Goal: Complete application form: Complete application form

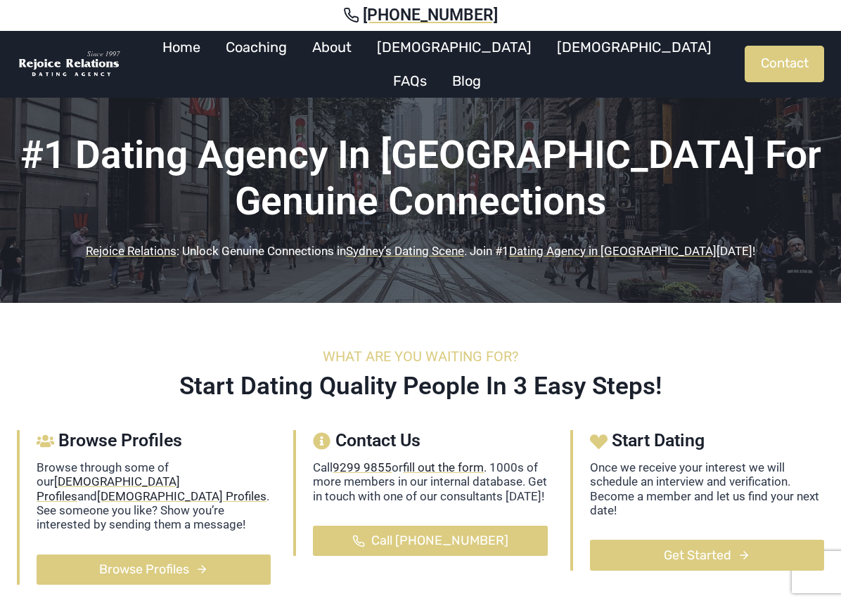
click at [766, 557] on link "Get Started" at bounding box center [707, 555] width 234 height 30
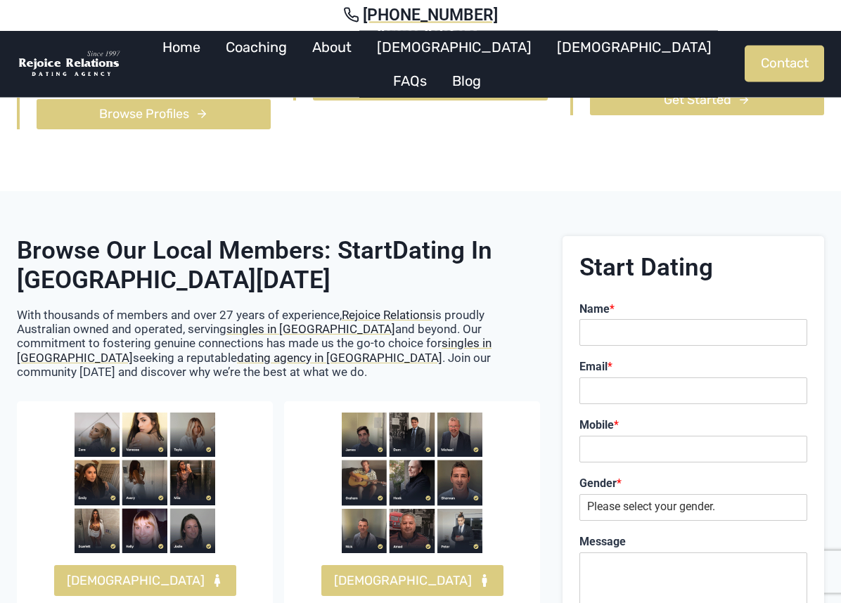
scroll to position [618, 0]
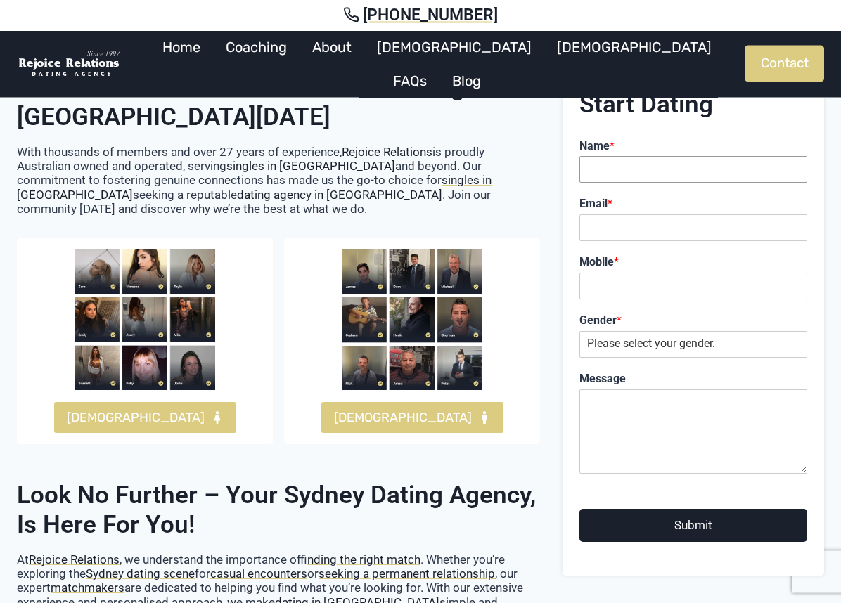
click at [604, 166] on input "Name *" at bounding box center [693, 170] width 228 height 27
type input "[PERSON_NAME]"
click at [601, 216] on input "Email *" at bounding box center [693, 228] width 228 height 27
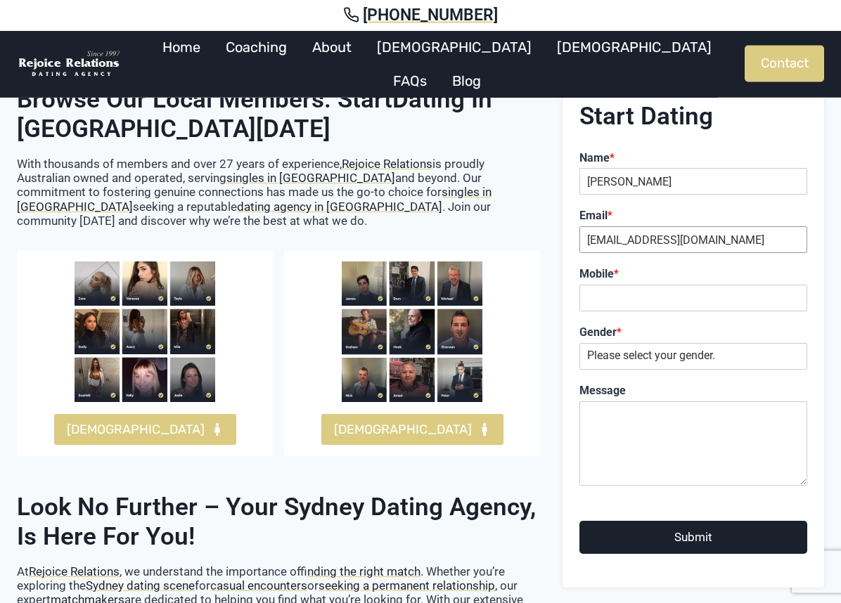
type input "franktala@gmail.com"
click at [606, 285] on input "Mobile *" at bounding box center [693, 298] width 228 height 27
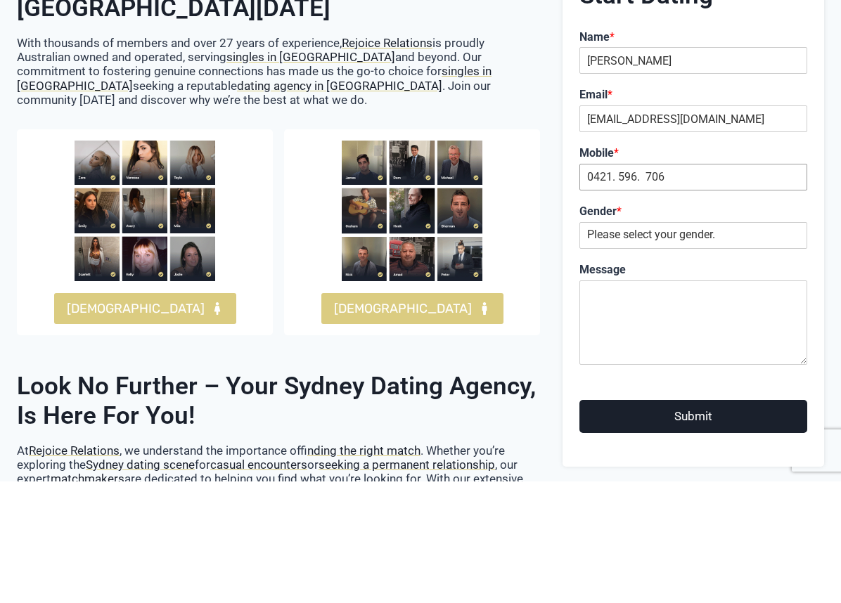
type input "0421. 596. 706"
click at [595, 319] on div "Gender * Please select your gender. Male Female" at bounding box center [693, 348] width 228 height 58
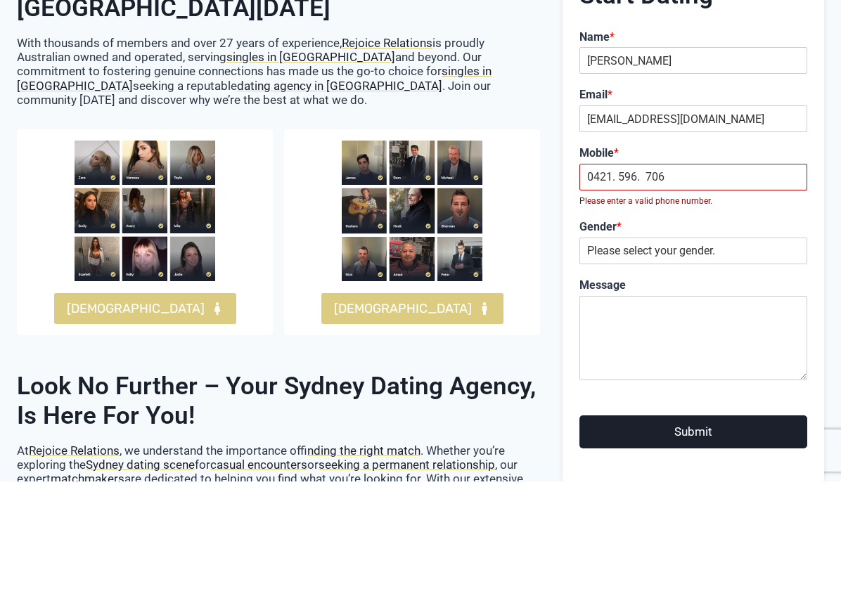
scroll to position [727, 0]
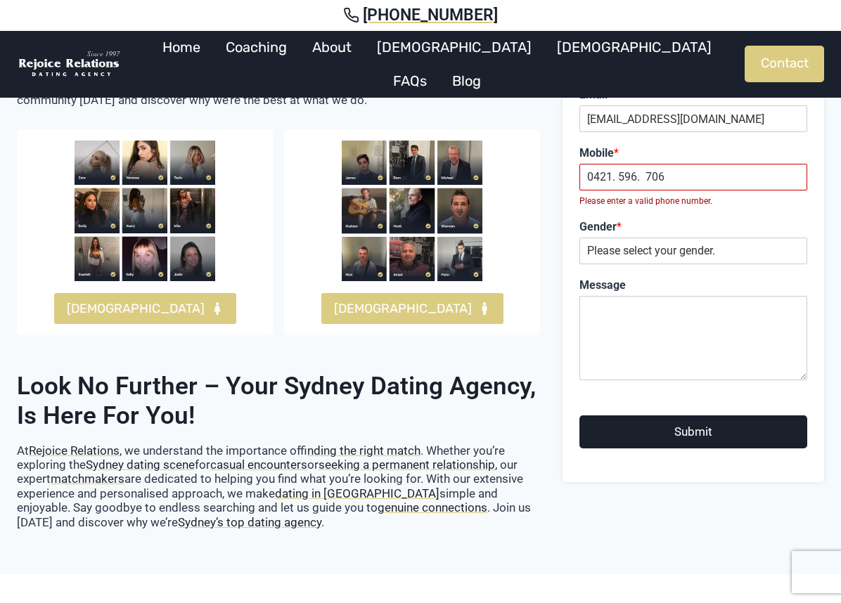
click at [595, 220] on label "Gender *" at bounding box center [693, 227] width 228 height 15
click at [595, 238] on select "Please select your gender. Male Female" at bounding box center [693, 251] width 228 height 27
select select "[DEMOGRAPHIC_DATA]"
click at [600, 296] on textarea "Message" at bounding box center [693, 338] width 228 height 84
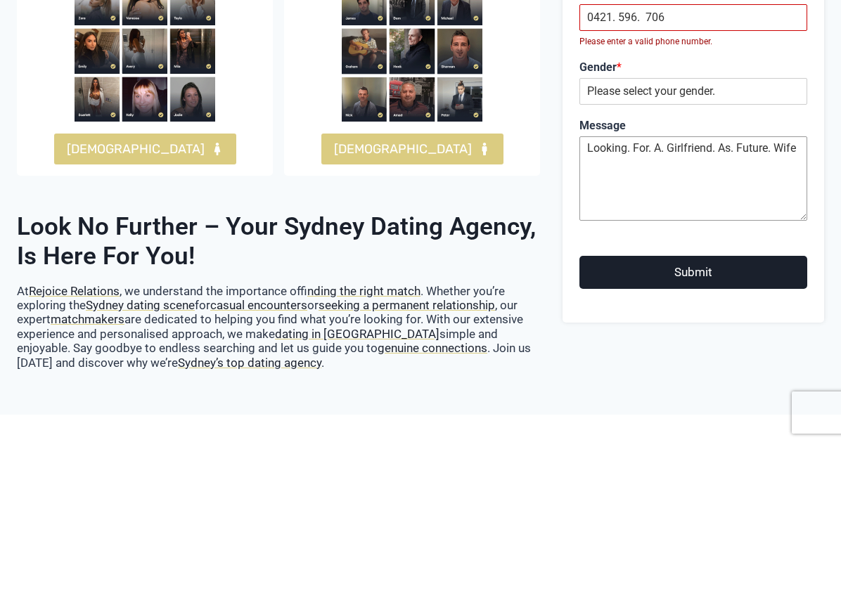
type textarea "Looking. For. A. Girlfriend. As. Future. Wife"
click at [750, 415] on button "Submit" at bounding box center [693, 431] width 228 height 33
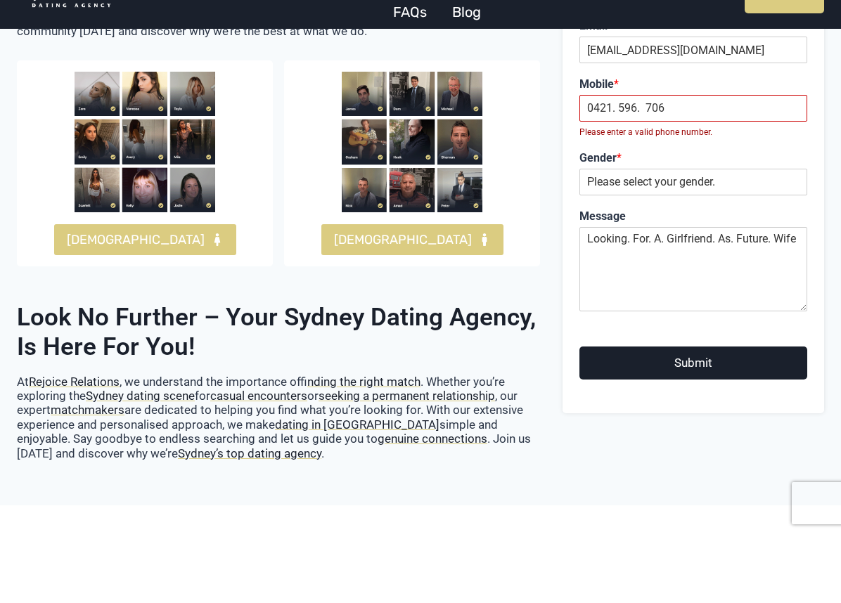
click at [162, 293] on link "FEMALES" at bounding box center [145, 308] width 182 height 30
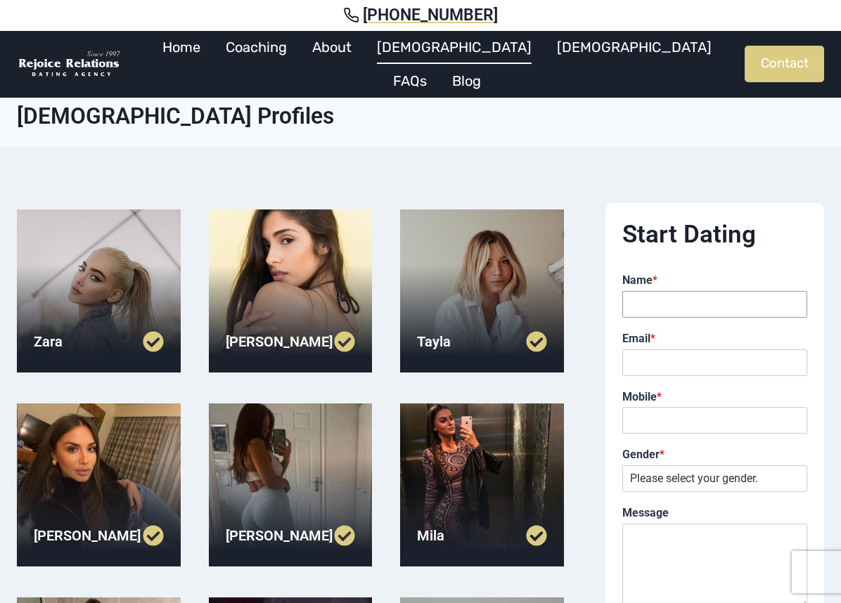
click at [640, 310] on input "Name *" at bounding box center [714, 304] width 185 height 27
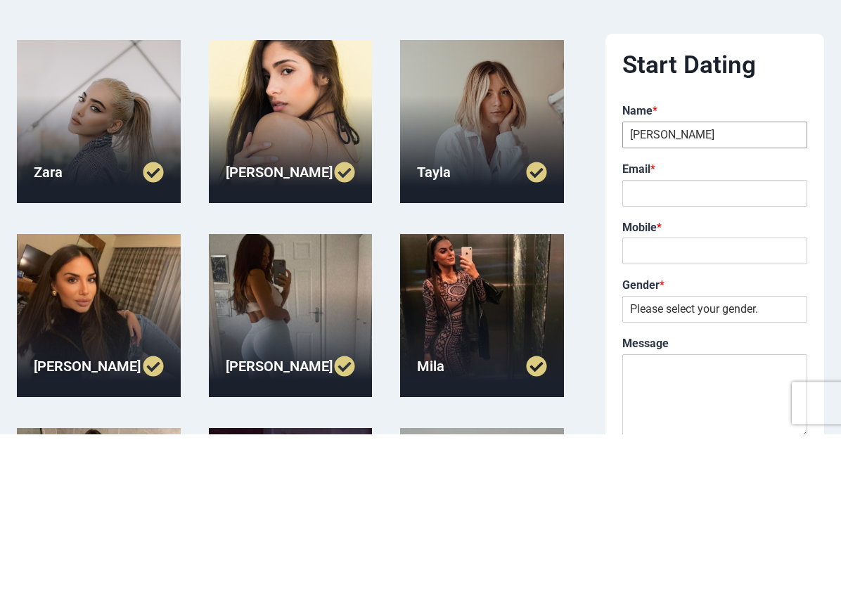
type input "[PERSON_NAME]"
click at [644, 349] on input "Email *" at bounding box center [714, 362] width 185 height 27
type input "[EMAIL_ADDRESS][DOMAIN_NAME]"
click at [655, 407] on input "Mobile *" at bounding box center [714, 420] width 185 height 27
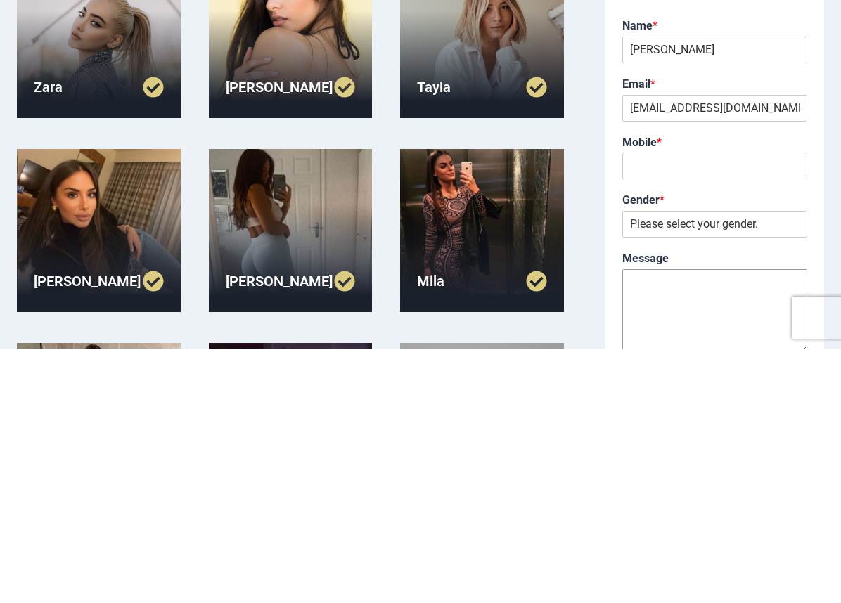
click at [643, 524] on textarea "Message" at bounding box center [714, 566] width 185 height 84
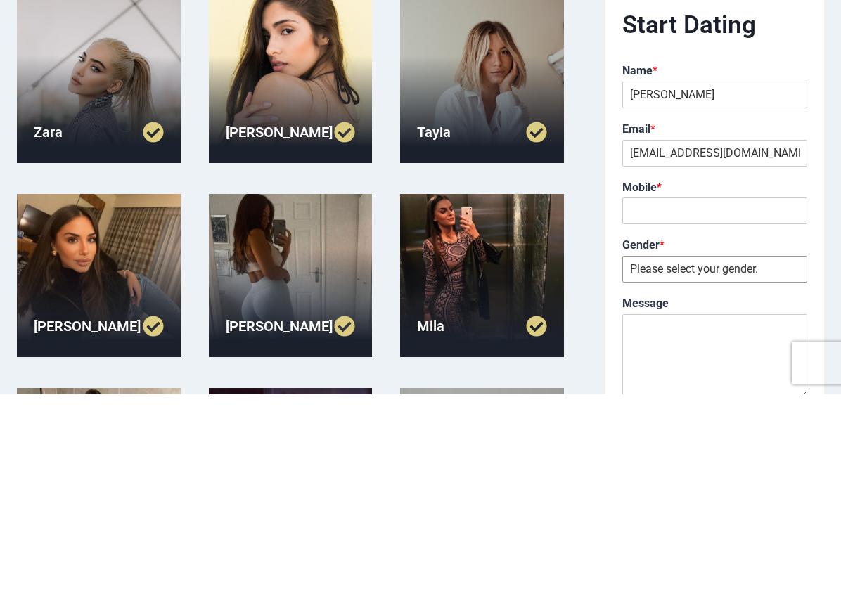
click at [770, 465] on select "Please select your gender. [DEMOGRAPHIC_DATA] [DEMOGRAPHIC_DATA]" at bounding box center [714, 478] width 185 height 27
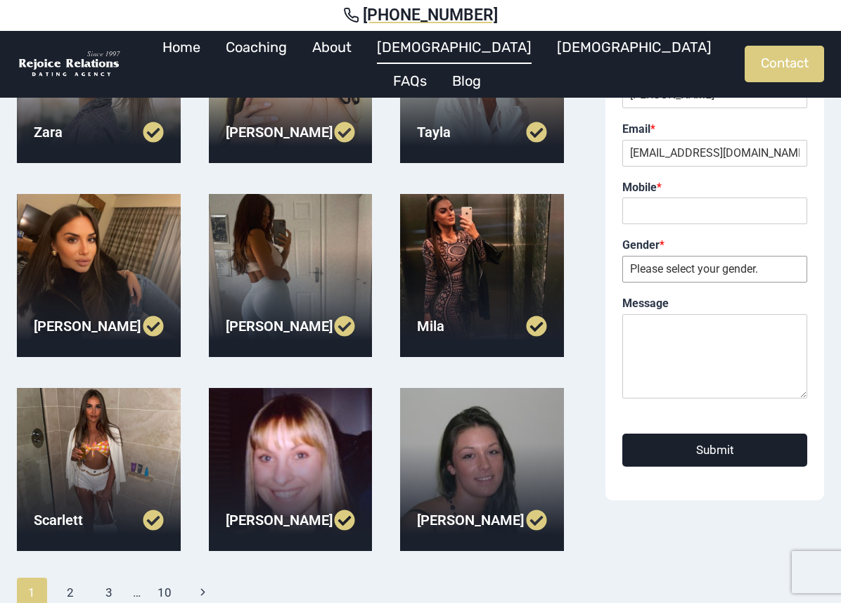
select select "[DEMOGRAPHIC_DATA]"
click at [649, 329] on textarea "Message" at bounding box center [714, 356] width 185 height 84
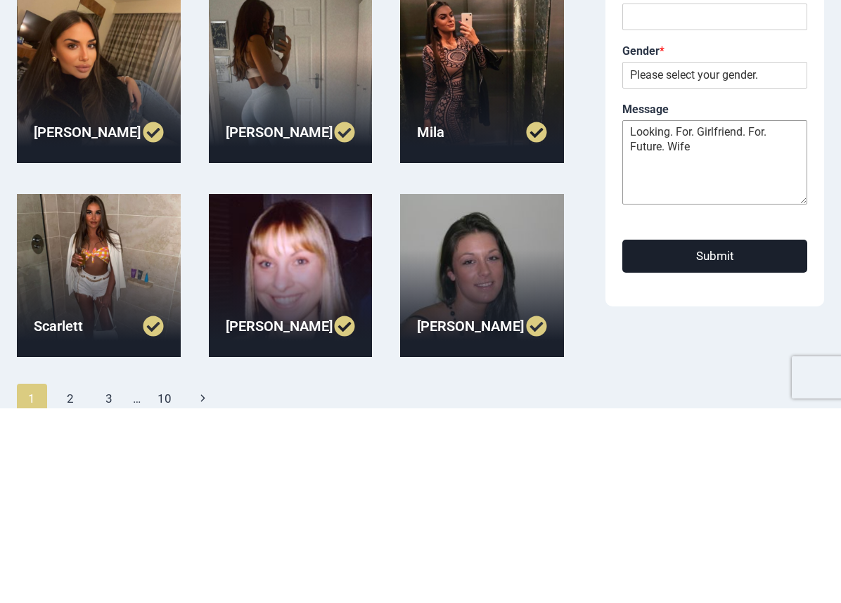
type textarea "Looking. For. Girlfriend. For. Future. Wife"
click at [781, 434] on button "Submit" at bounding box center [714, 450] width 185 height 33
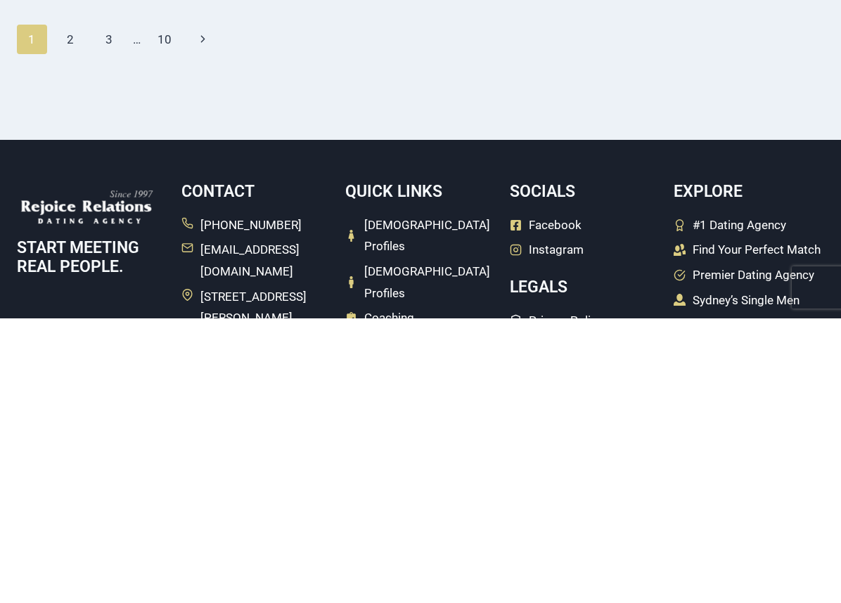
scroll to position [482, 0]
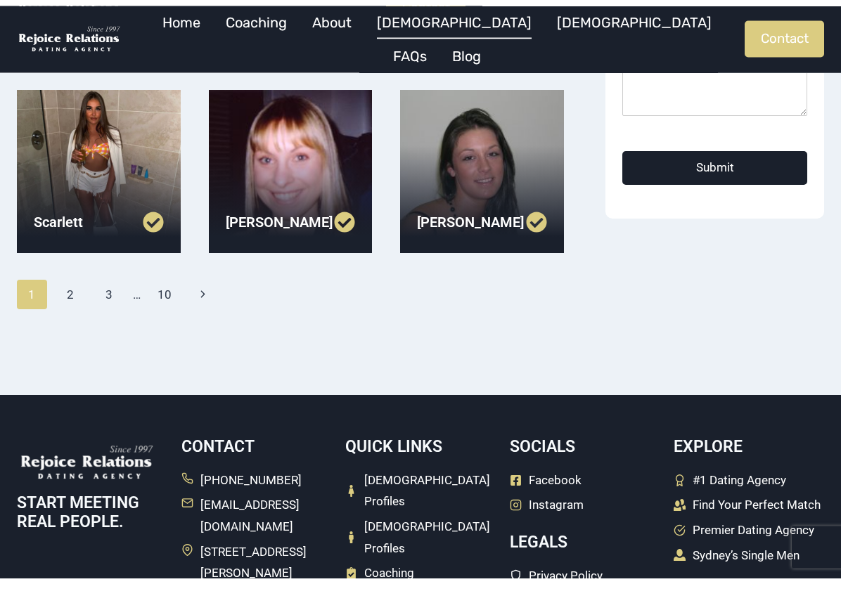
click at [484, 192] on div at bounding box center [482, 197] width 164 height 164
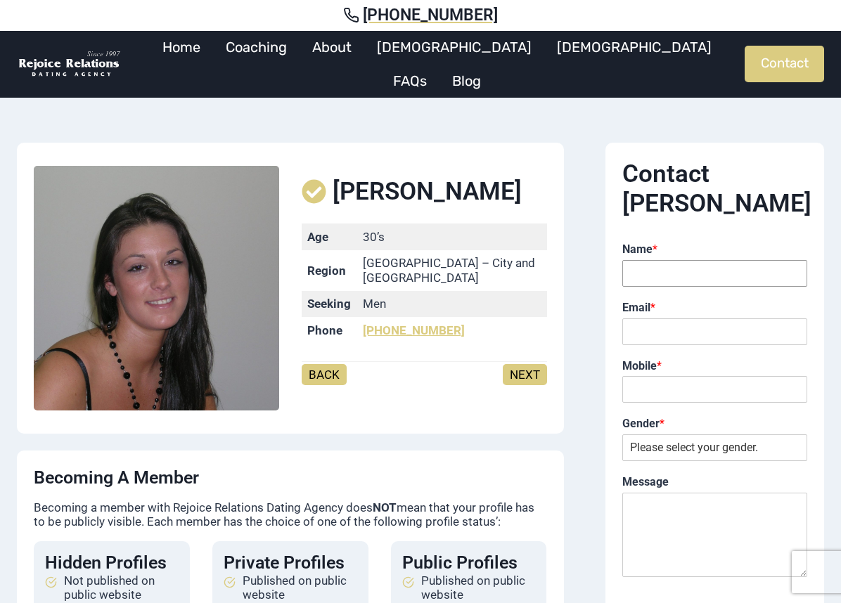
click at [644, 260] on input "Name *" at bounding box center [714, 273] width 185 height 27
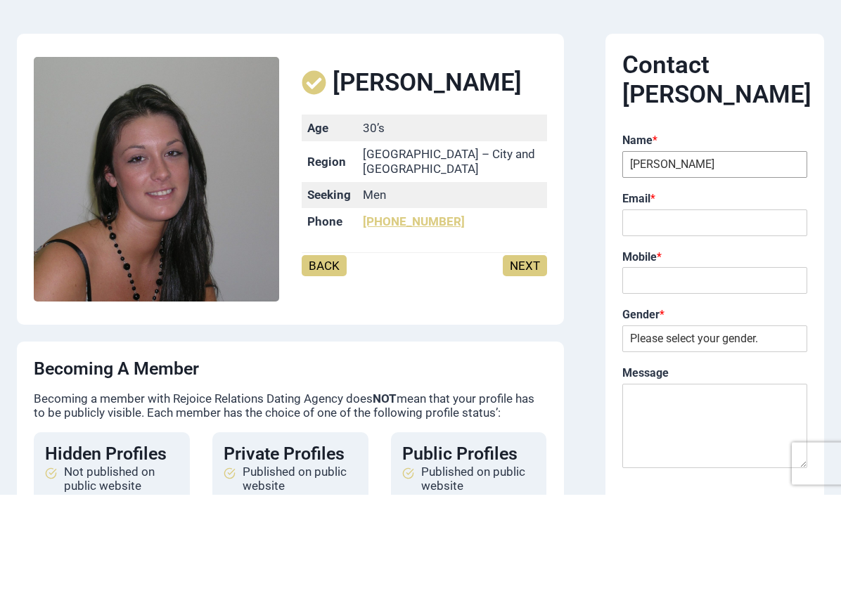
type input "[PERSON_NAME]"
click at [645, 318] on input "Email *" at bounding box center [714, 331] width 185 height 27
type input "[EMAIL_ADDRESS][DOMAIN_NAME]"
click at [642, 376] on input "Mobile *" at bounding box center [714, 389] width 185 height 27
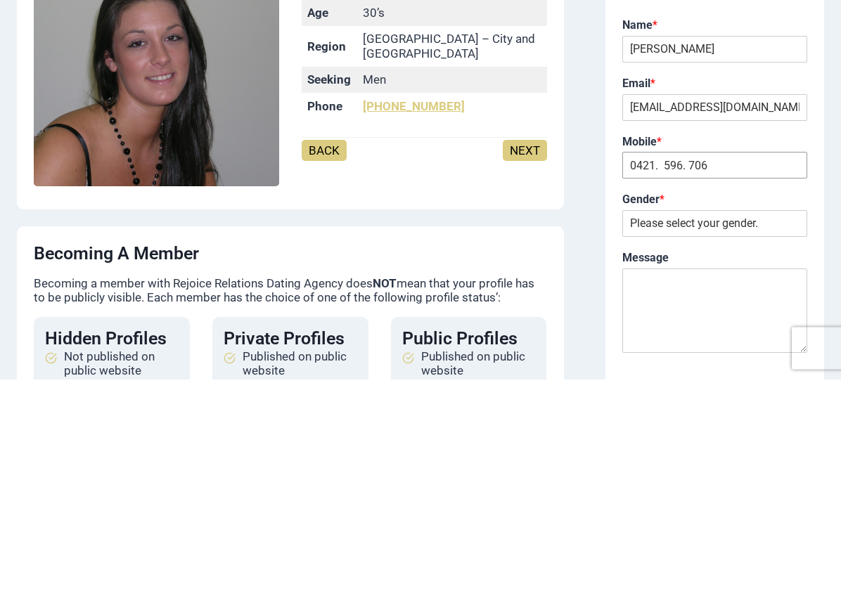
type input "0421. 596. 706"
click at [796, 410] on div "Gender * Please select your gender. [DEMOGRAPHIC_DATA] [DEMOGRAPHIC_DATA]" at bounding box center [714, 439] width 185 height 58
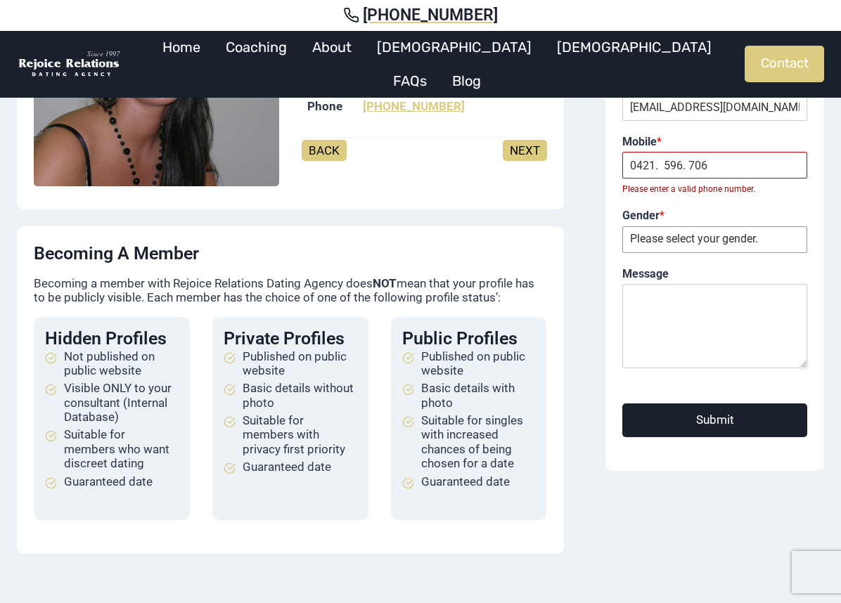
select select "[DEMOGRAPHIC_DATA]"
click at [652, 284] on textarea "Message" at bounding box center [714, 326] width 185 height 84
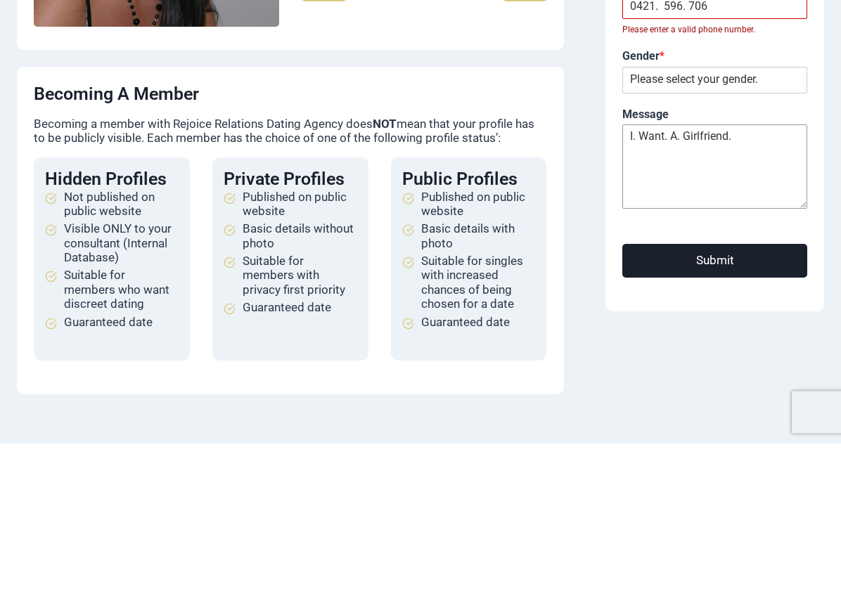
type textarea "I. Want. A. Girlfriend."
click at [786, 404] on button "Submit" at bounding box center [714, 420] width 185 height 33
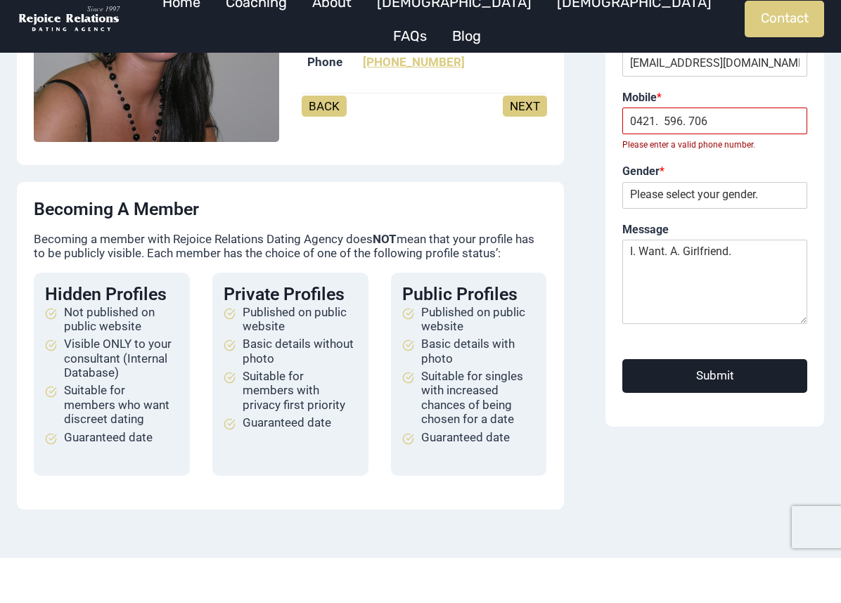
click at [320, 141] on link "BACK" at bounding box center [324, 151] width 45 height 21
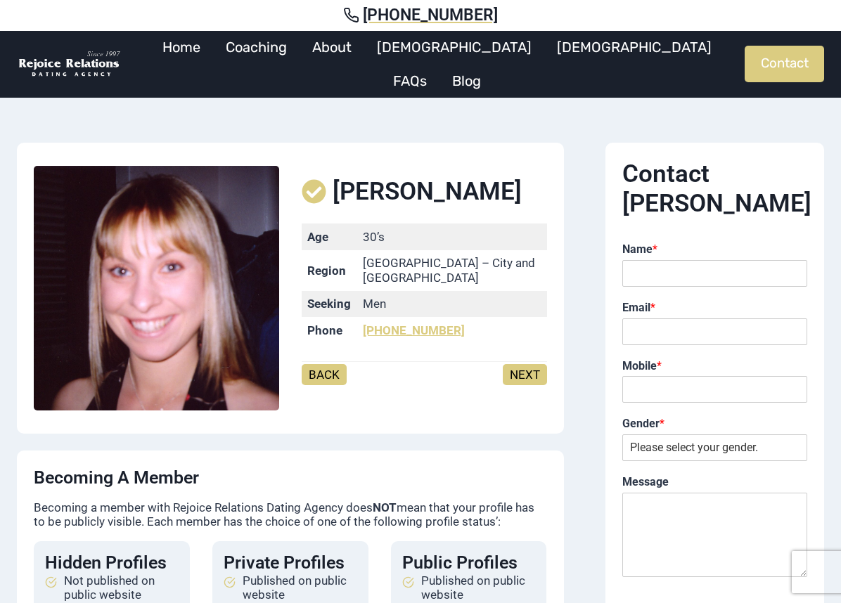
click at [332, 364] on link "BACK" at bounding box center [324, 374] width 45 height 21
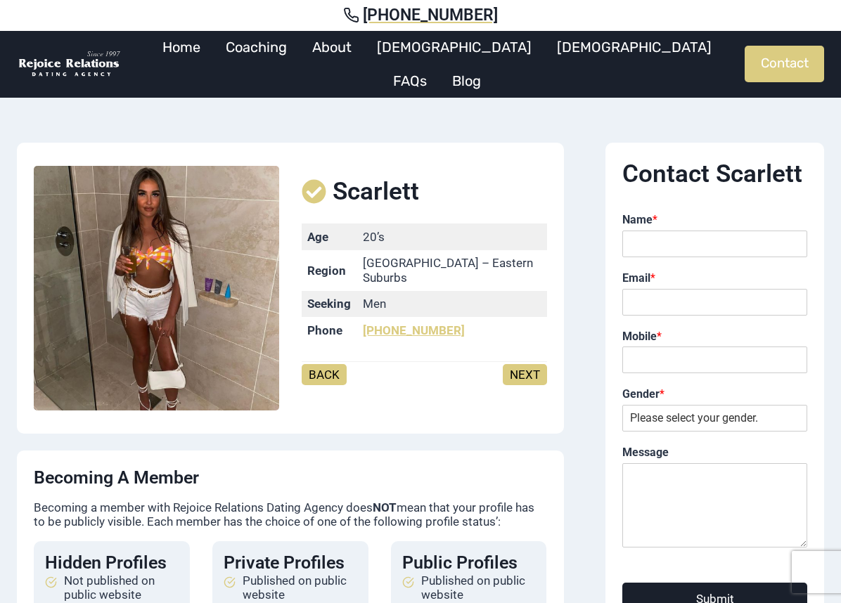
click at [332, 347] on figure "Age [DEMOGRAPHIC_DATA]’s Region [GEOGRAPHIC_DATA] – [GEOGRAPHIC_DATA] Seeking M…" at bounding box center [424, 293] width 245 height 138
click at [341, 364] on link "BACK" at bounding box center [324, 374] width 45 height 21
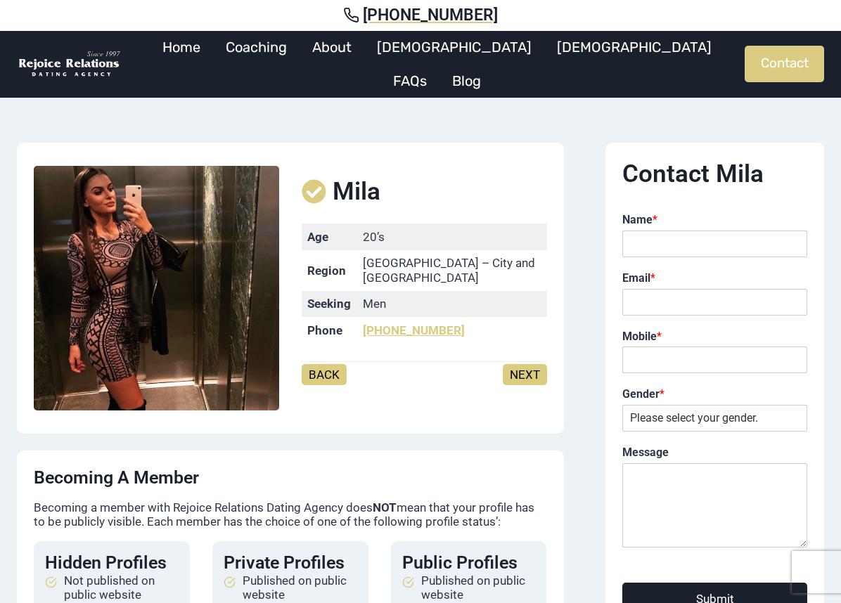
click at [328, 370] on link "BACK" at bounding box center [324, 374] width 45 height 21
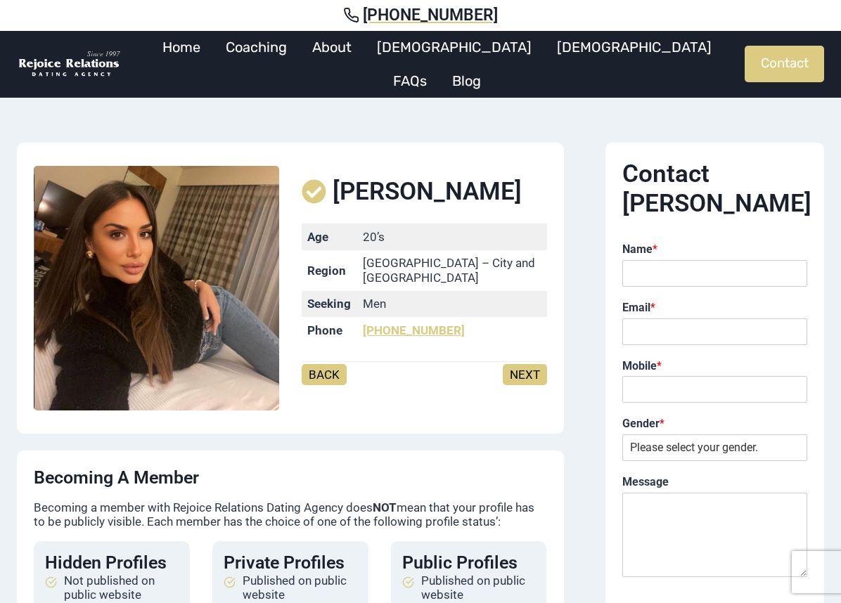
click at [334, 368] on link "BACK" at bounding box center [324, 374] width 45 height 21
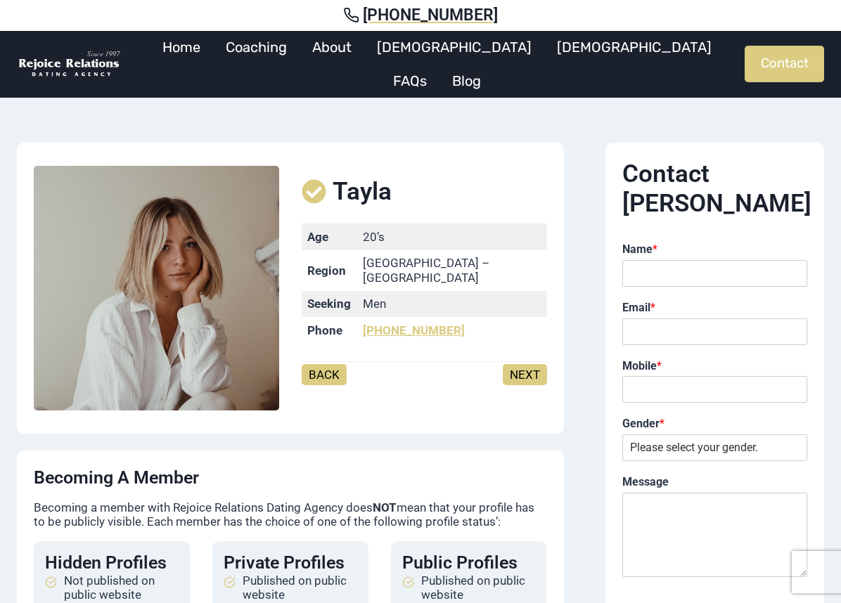
click at [347, 356] on div "Tayla Age [DEMOGRAPHIC_DATA]’s Region [GEOGRAPHIC_DATA] – [GEOGRAPHIC_DATA] See…" at bounding box center [424, 288] width 245 height 257
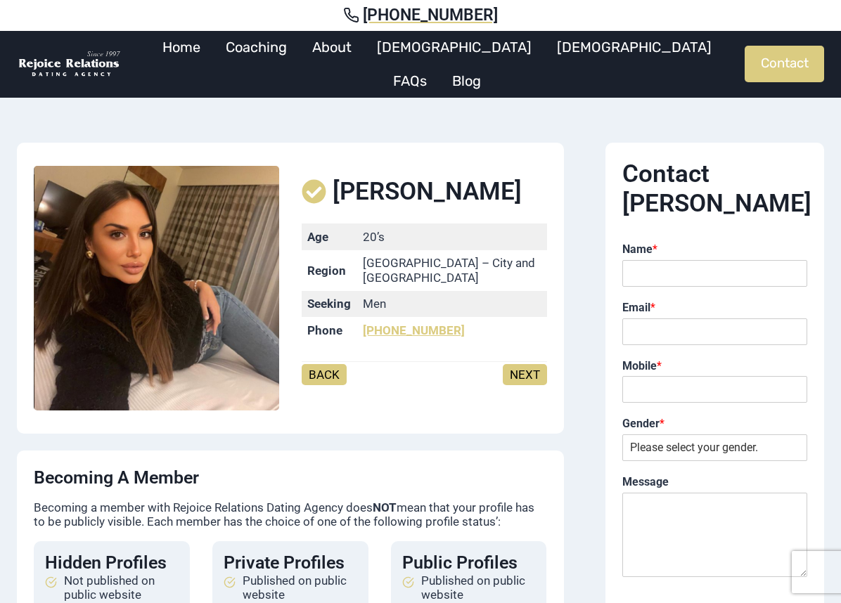
click at [537, 386] on div "BACK NEXT" at bounding box center [424, 383] width 245 height 31
click at [525, 376] on link "NEXT" at bounding box center [525, 374] width 44 height 21
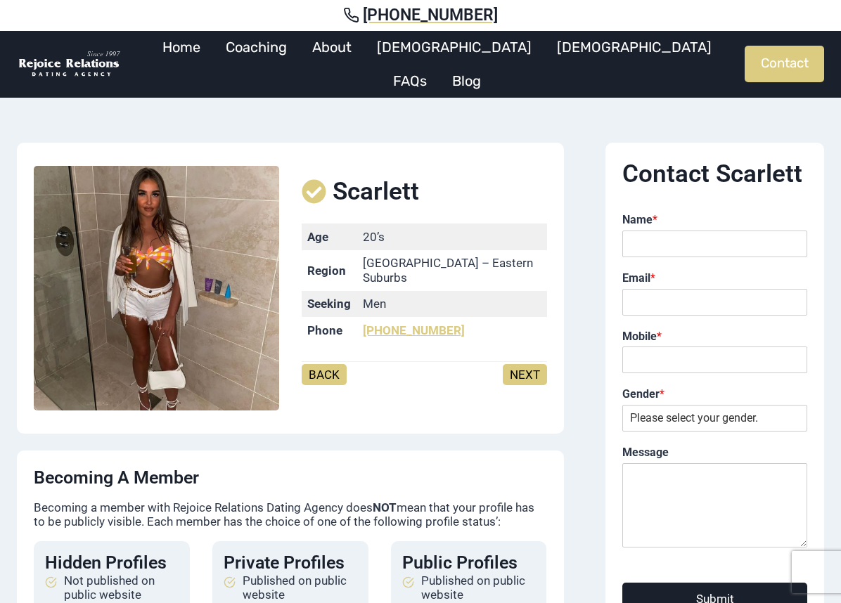
scroll to position [1, 0]
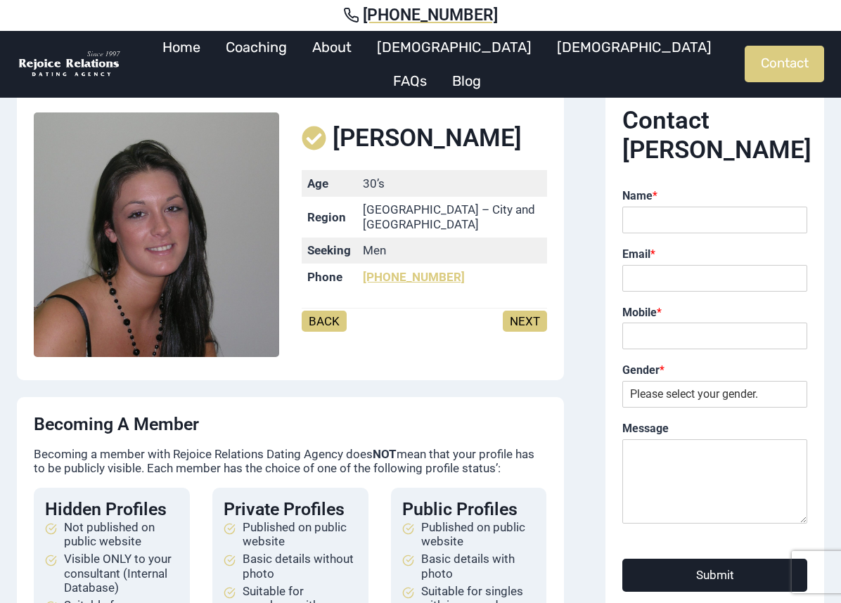
scroll to position [53, 0]
click at [774, 559] on button "Submit" at bounding box center [714, 575] width 185 height 33
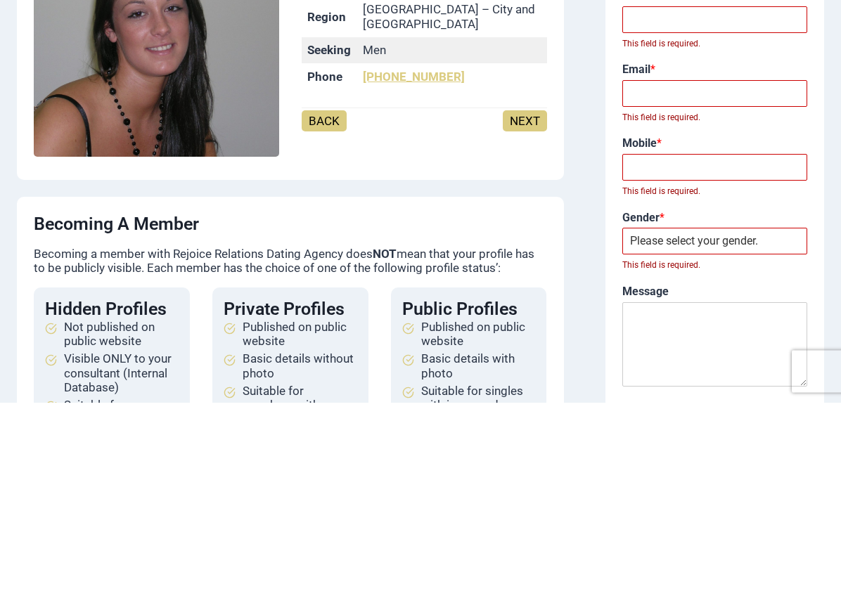
click at [775, 429] on select "Please select your gender. Male Female" at bounding box center [714, 442] width 185 height 27
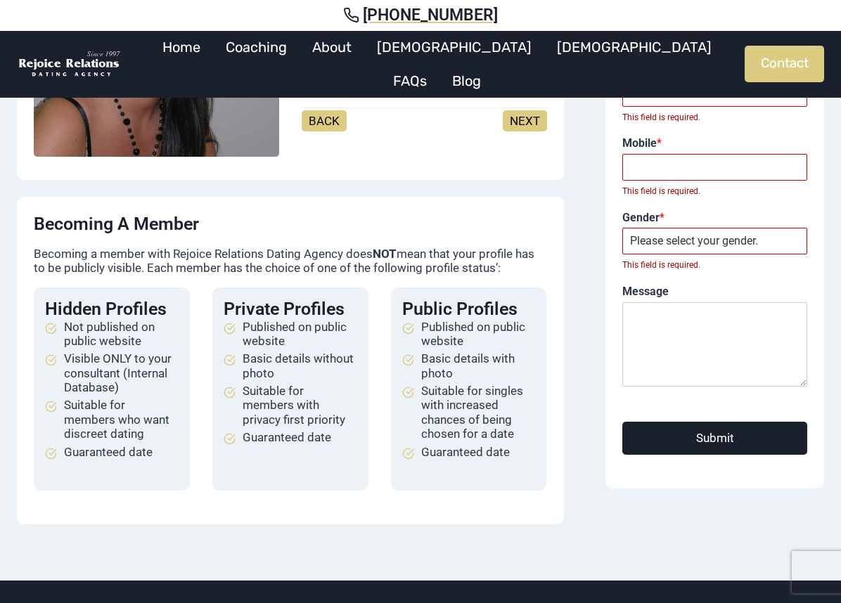
select select "[DEMOGRAPHIC_DATA]"
click at [786, 420] on div "Contact Jodie Name * First This field is required. - Last Email * This field is…" at bounding box center [714, 189] width 185 height 566
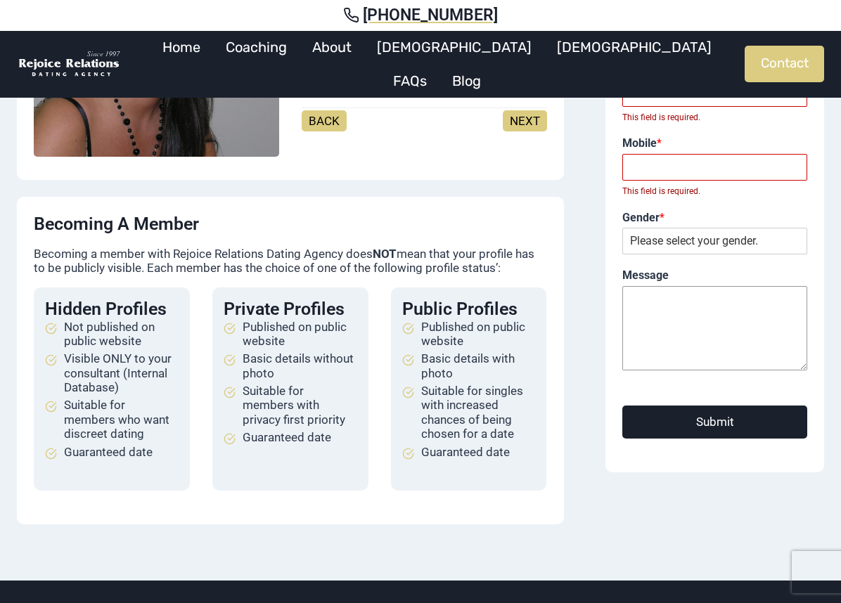
click at [645, 286] on textarea "Message" at bounding box center [714, 328] width 185 height 84
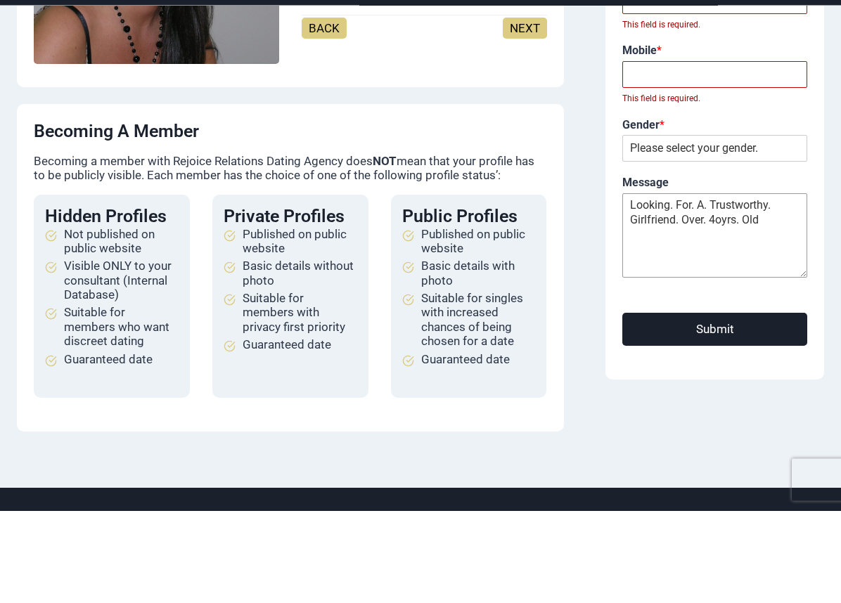
type textarea "Looking. For. A. Trustworthy. Girlfriend. Over. 4oyrs. Old"
click at [792, 406] on button "Submit" at bounding box center [714, 422] width 185 height 33
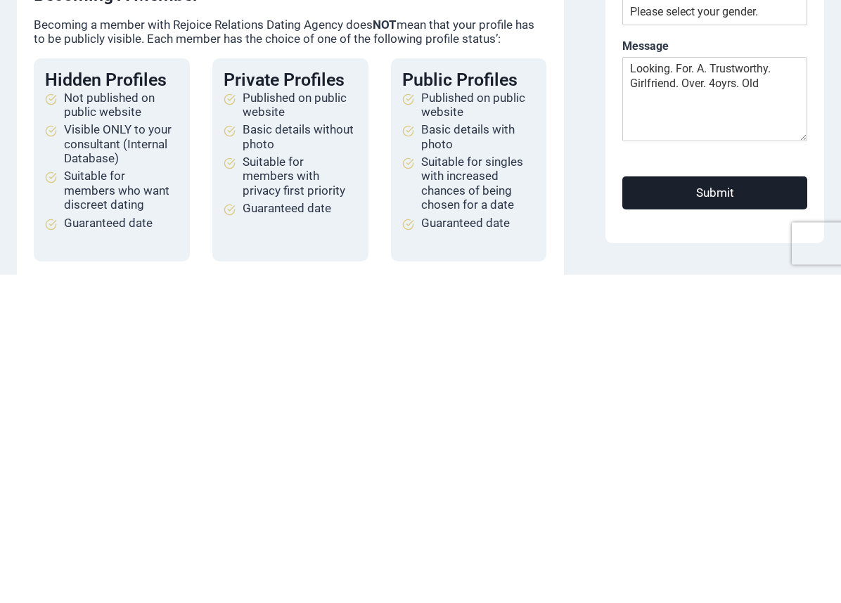
scroll to position [156, 0]
click at [806, 503] on button "Submit" at bounding box center [714, 519] width 185 height 33
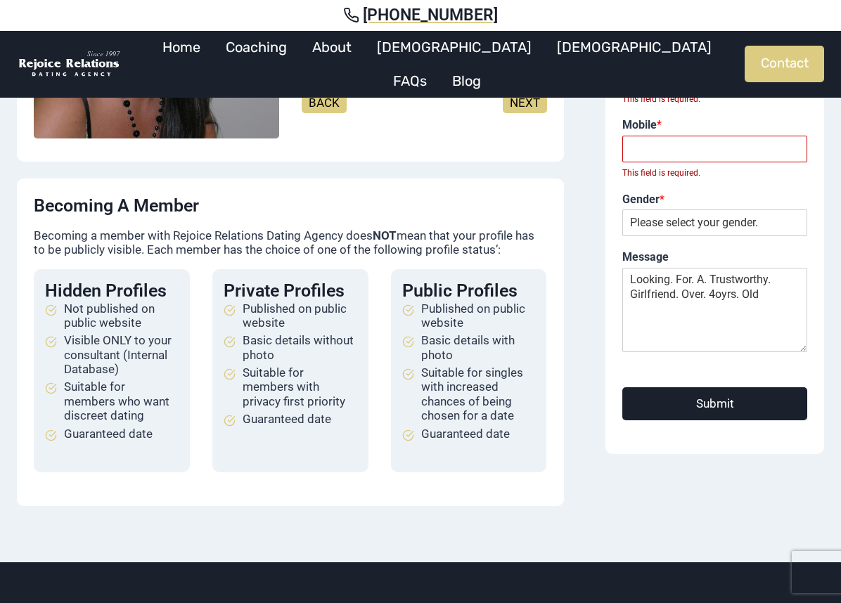
scroll to position [271, 0]
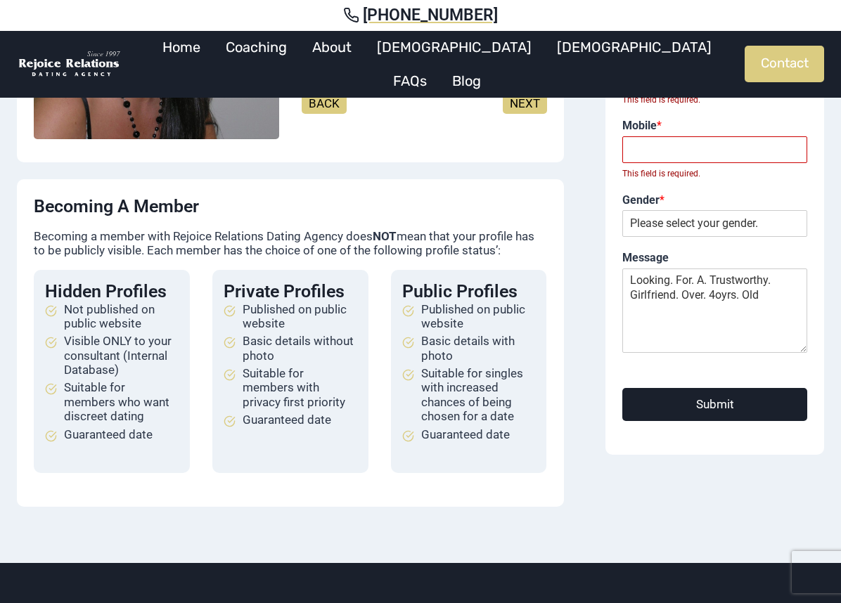
click at [500, 247] on p "Becoming a member with Rejoice Relations Dating Agency does NOT mean that your …" at bounding box center [290, 243] width 513 height 29
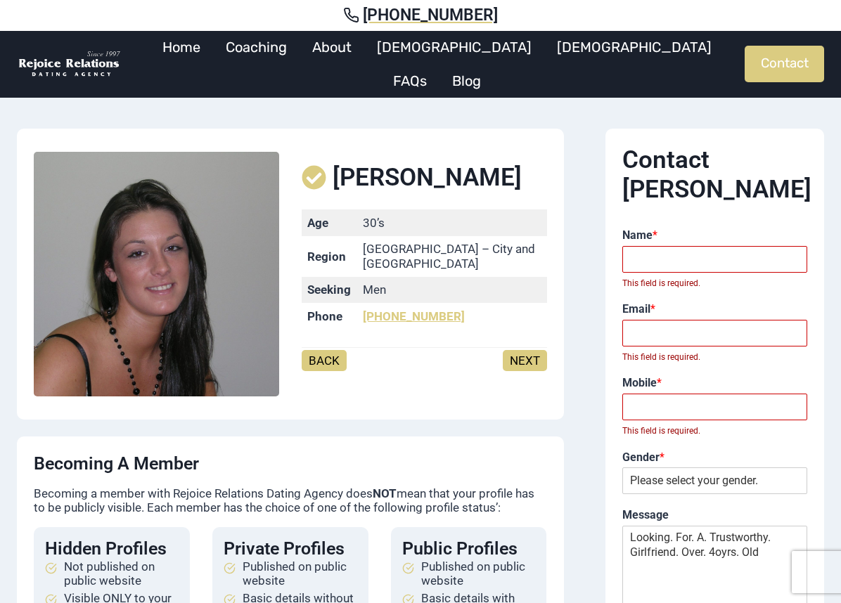
scroll to position [0, 0]
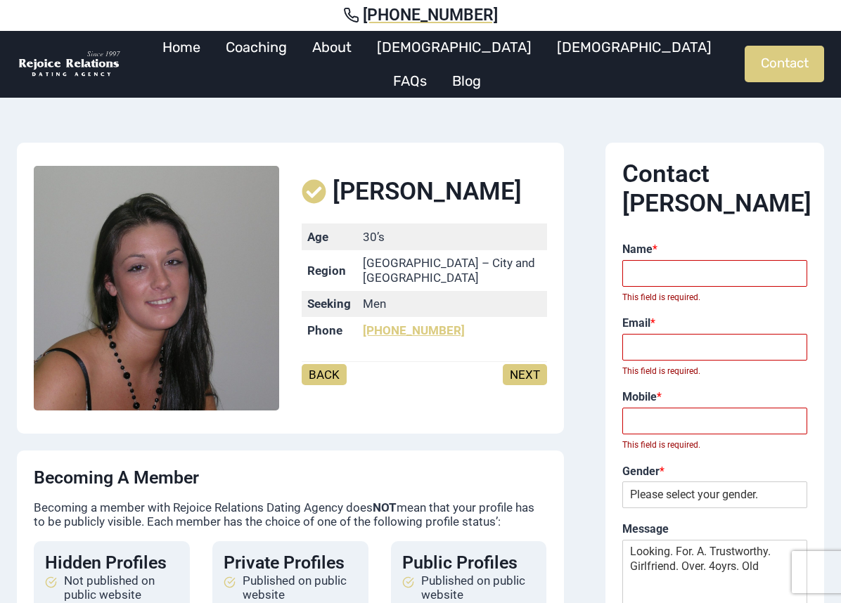
click at [524, 377] on link "NEXT" at bounding box center [525, 374] width 44 height 21
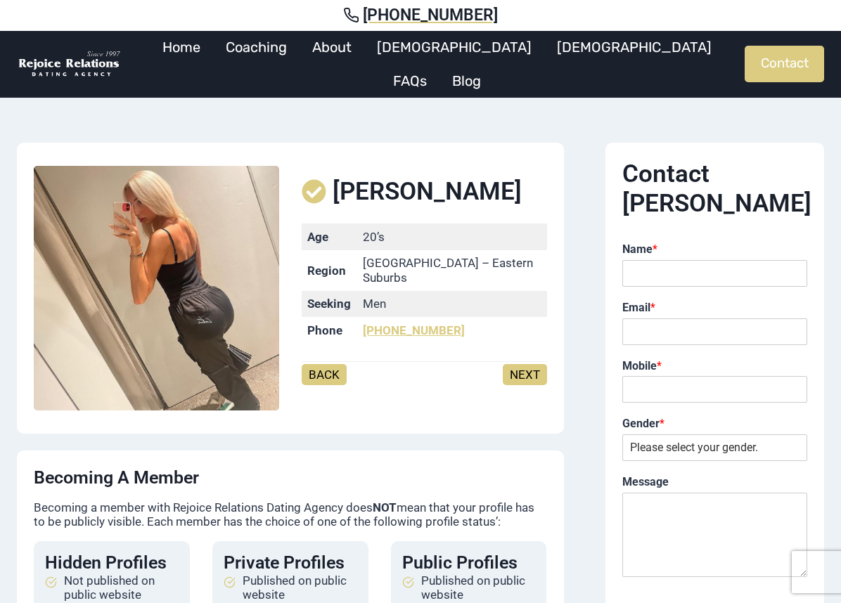
click at [533, 377] on link "NEXT" at bounding box center [525, 374] width 44 height 21
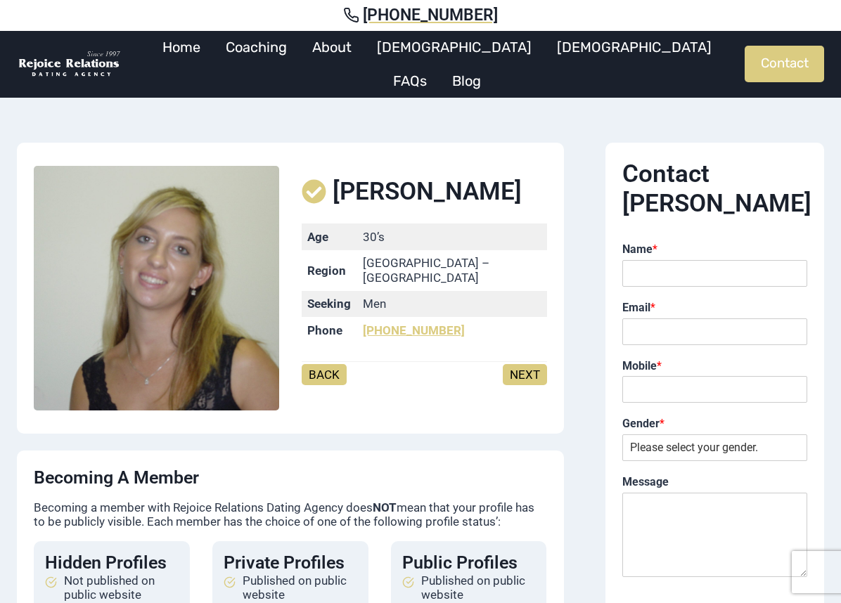
click at [545, 391] on div "Heidi Age 30’s Region Sydney – Northern Beaches Seeking Men Phone (02) 9299 985…" at bounding box center [424, 288] width 245 height 257
click at [541, 386] on div "BACK NEXT" at bounding box center [424, 383] width 245 height 31
click at [538, 376] on link "NEXT" at bounding box center [525, 374] width 44 height 21
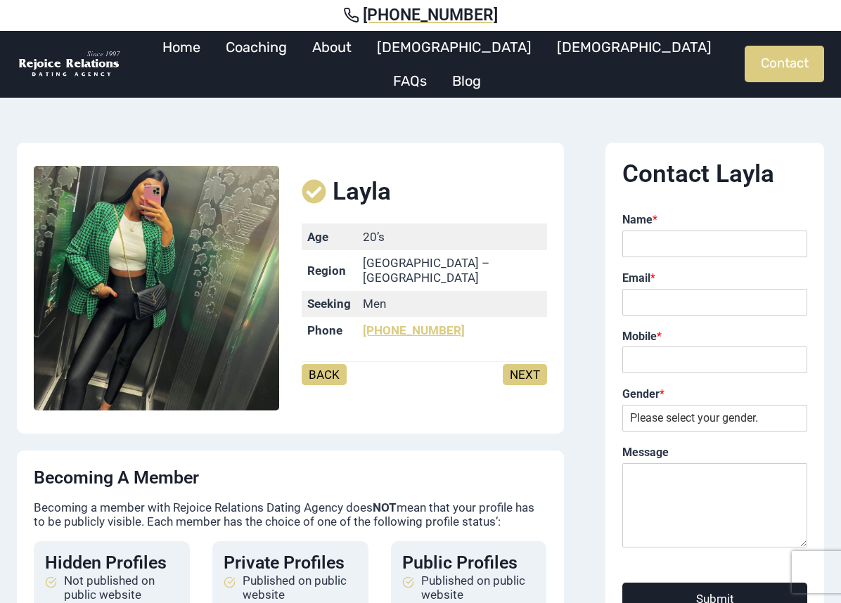
click at [536, 364] on link "NEXT" at bounding box center [525, 374] width 44 height 21
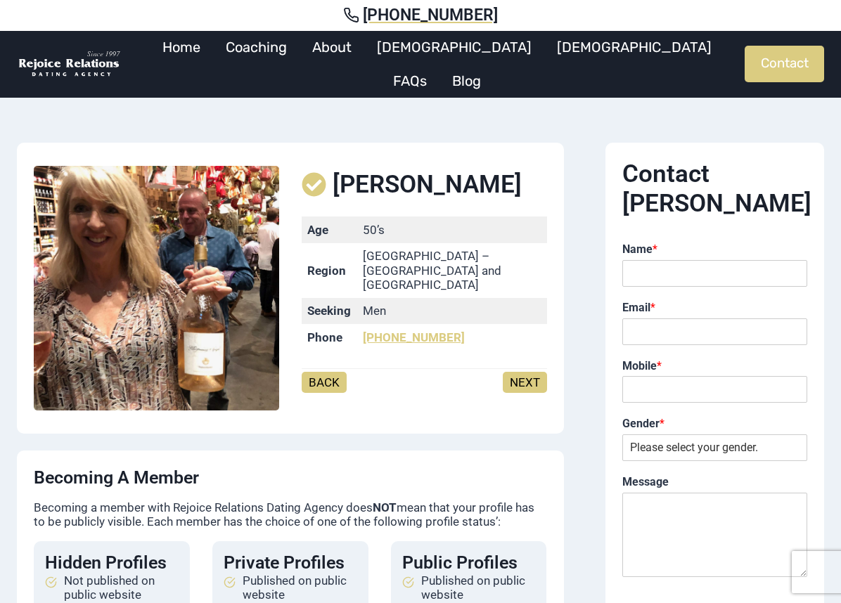
click at [526, 379] on link "NEXT" at bounding box center [525, 382] width 44 height 21
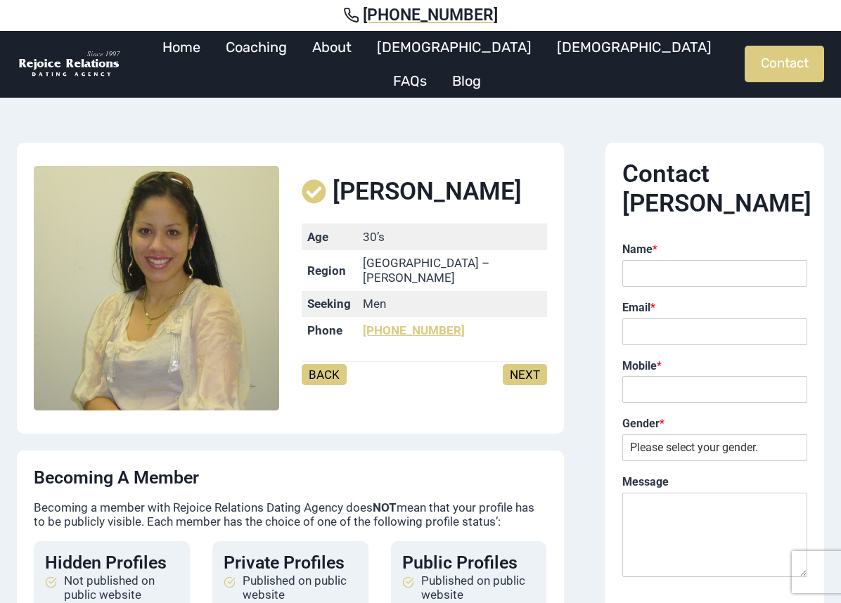
click at [539, 364] on link "NEXT" at bounding box center [525, 374] width 44 height 21
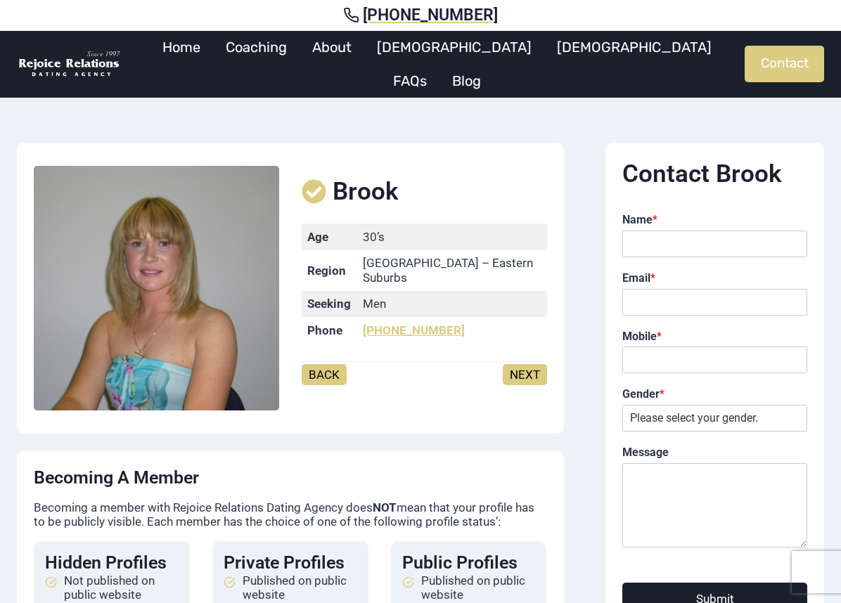
click at [532, 364] on link "NEXT" at bounding box center [525, 374] width 44 height 21
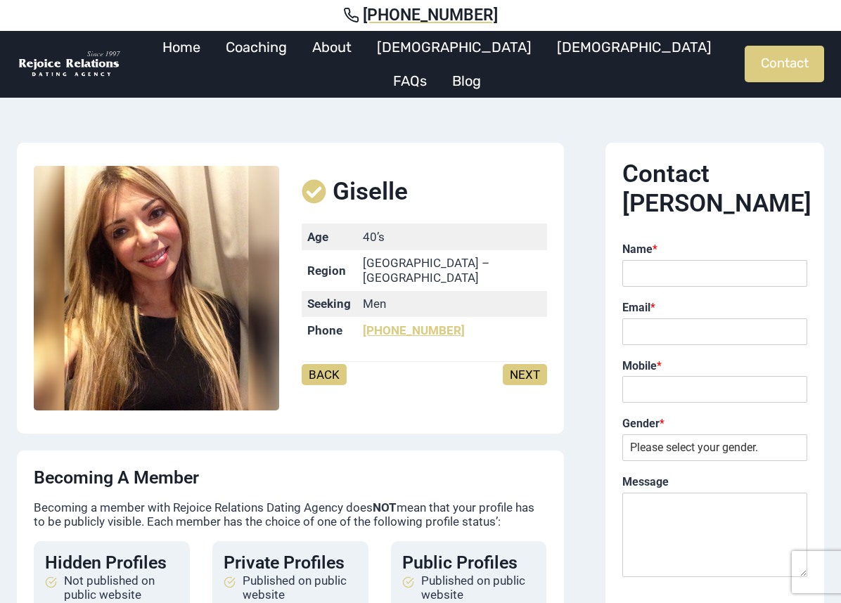
click at [524, 367] on link "NEXT" at bounding box center [525, 374] width 44 height 21
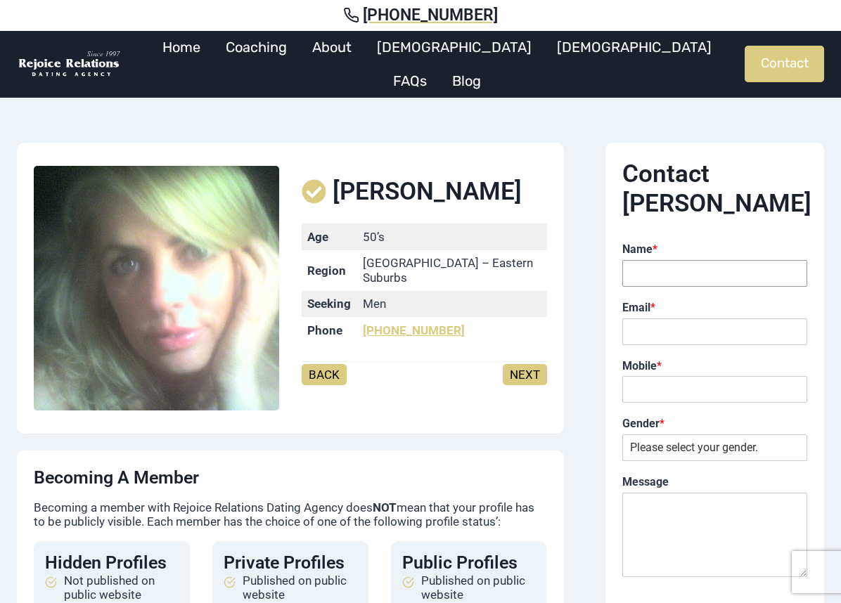
click at [646, 260] on input "Name *" at bounding box center [714, 273] width 185 height 27
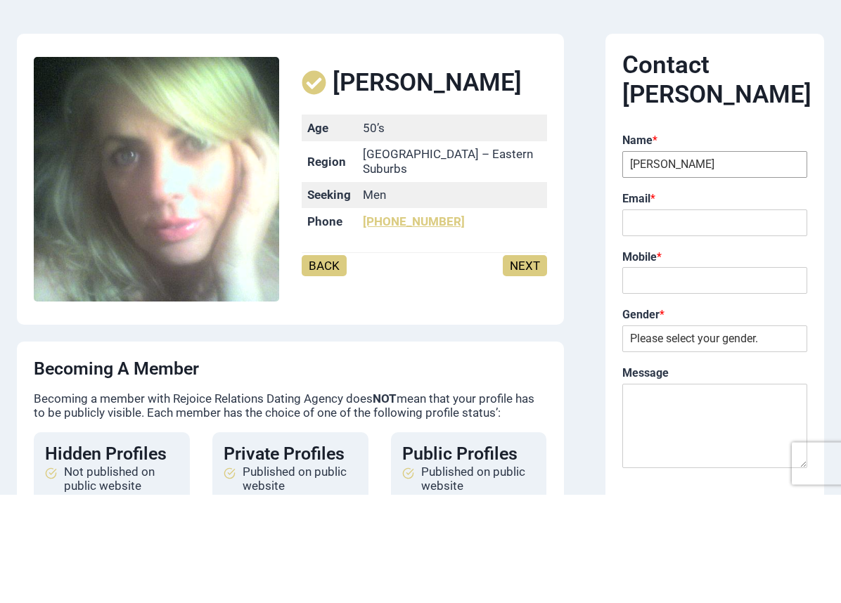
type input "Frank"
click at [656, 318] on input "Email *" at bounding box center [714, 331] width 185 height 27
type input "franktala@gmail.com"
click at [657, 376] on input "Mobile *" at bounding box center [714, 389] width 185 height 27
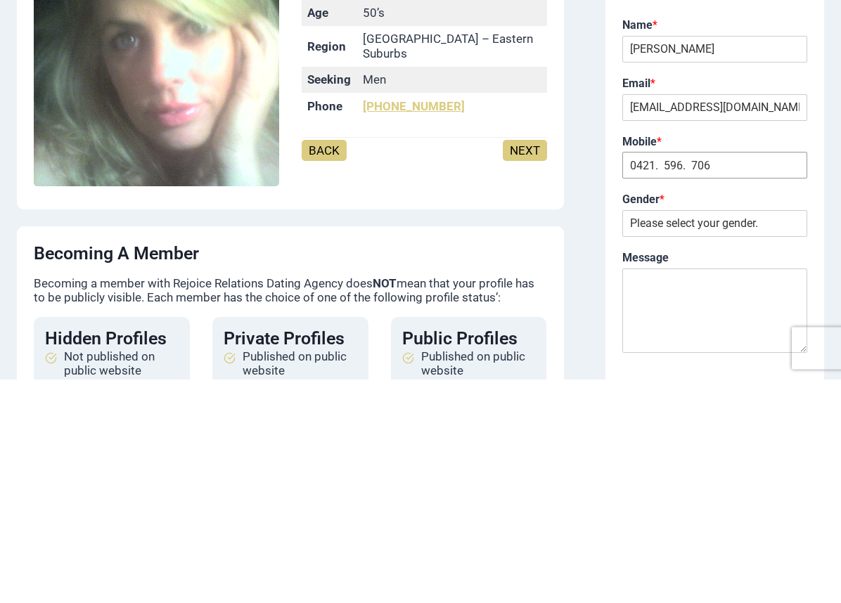
type input "0421. 596. 706"
click at [806, 410] on div "Gender * Please select your gender. Male Female" at bounding box center [714, 439] width 185 height 58
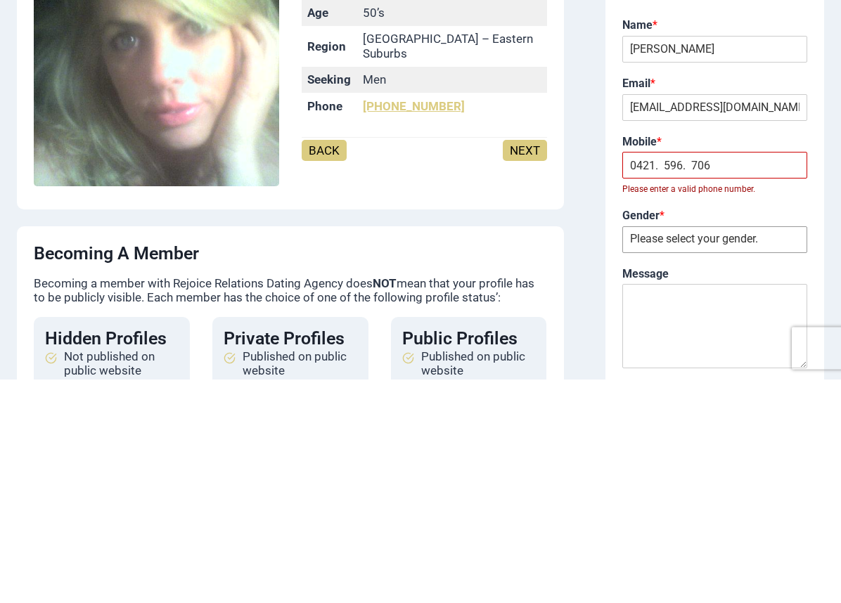
scroll to position [224, 0]
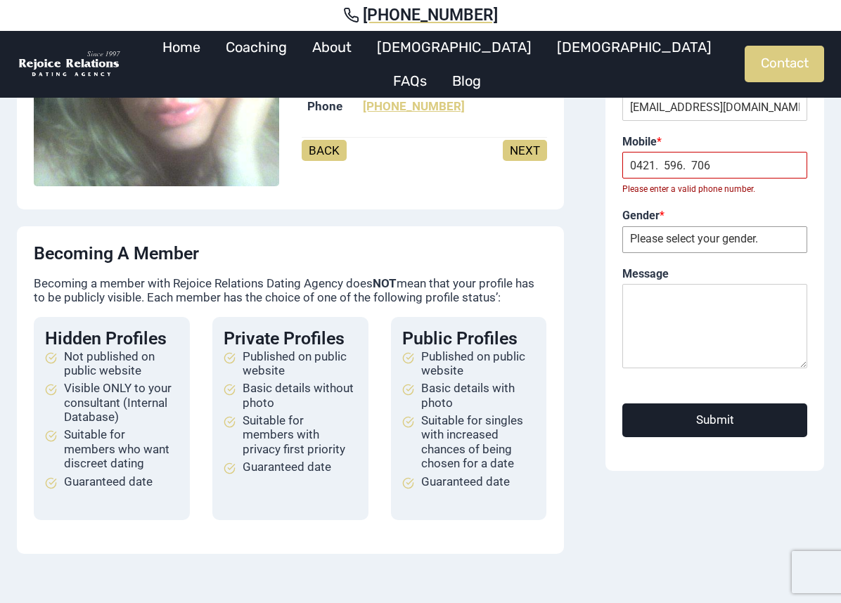
select select "[DEMOGRAPHIC_DATA]"
click at [649, 284] on textarea "Message" at bounding box center [714, 326] width 185 height 84
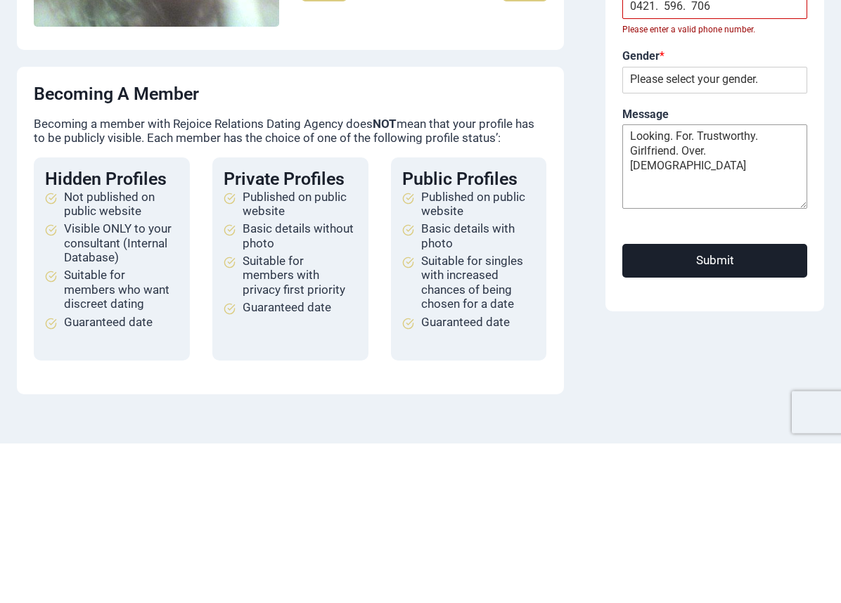
type textarea "Looking. For. Trustworthy. Girlfriend. Over. 40yrs. Old"
click at [779, 404] on button "Submit" at bounding box center [714, 420] width 185 height 33
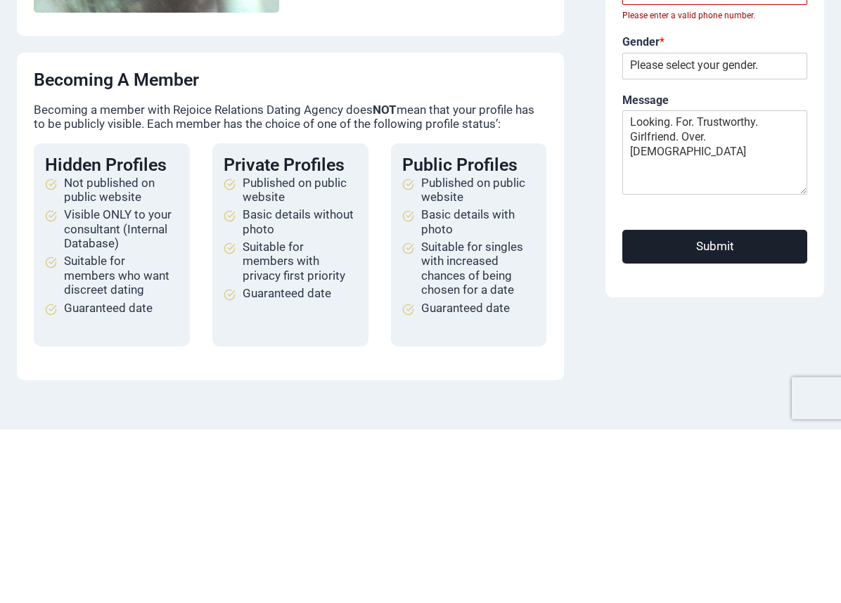
click at [783, 404] on button "Submit" at bounding box center [714, 420] width 185 height 33
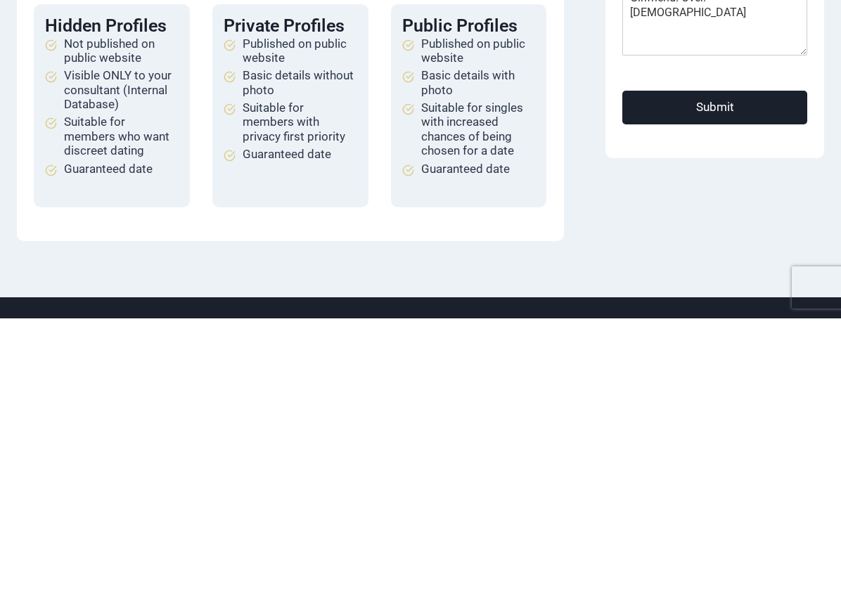
scroll to position [253, 0]
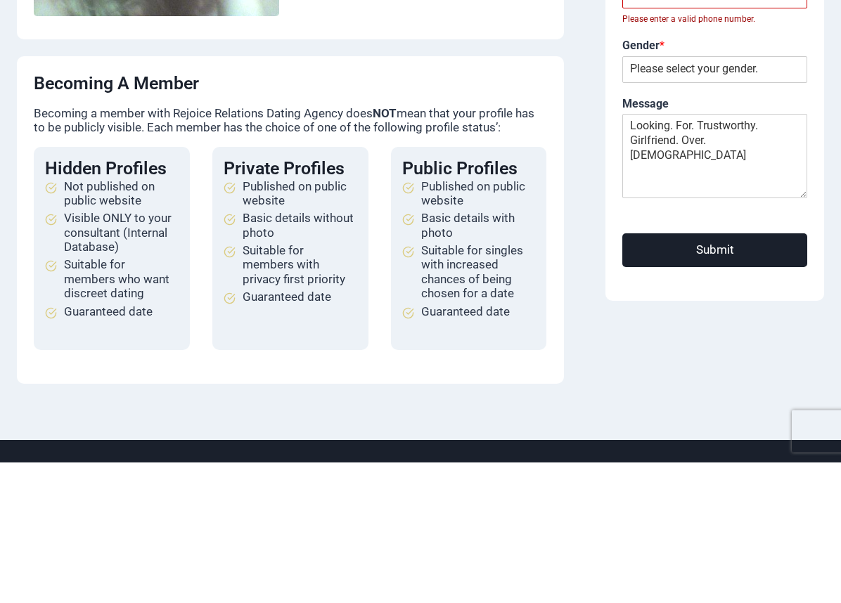
click at [533, 352] on span "Basic details with photo" at bounding box center [478, 366] width 115 height 29
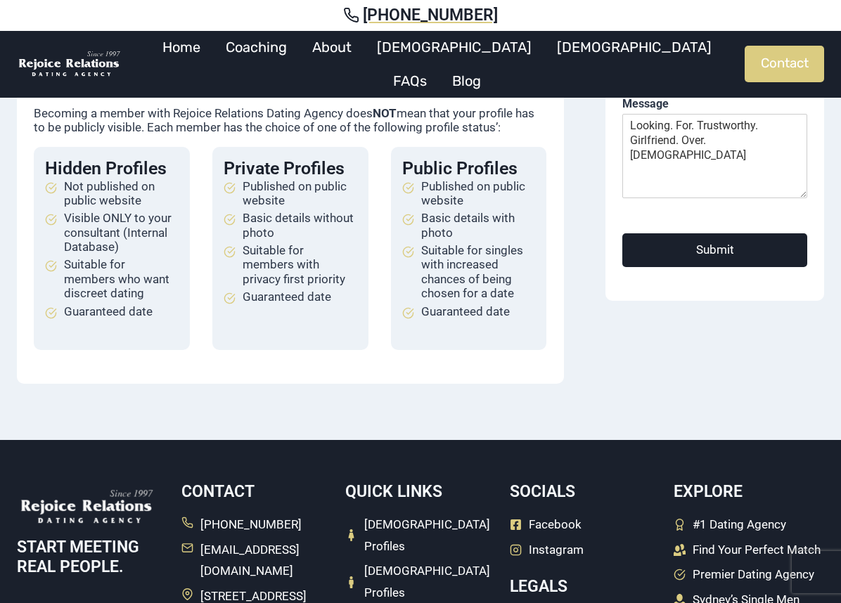
click at [455, 59] on link "[DEMOGRAPHIC_DATA]" at bounding box center [454, 47] width 180 height 34
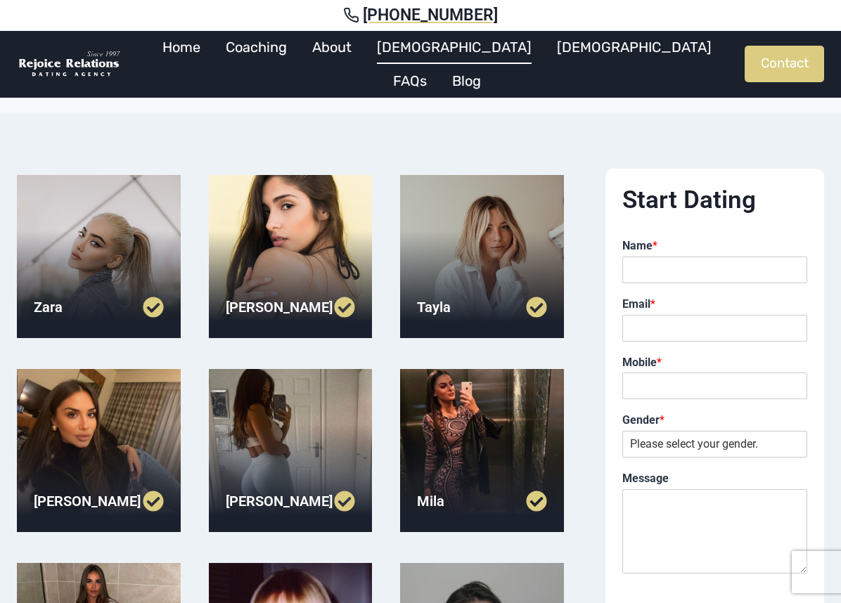
scroll to position [34, 0]
click at [526, 429] on div at bounding box center [482, 452] width 164 height 164
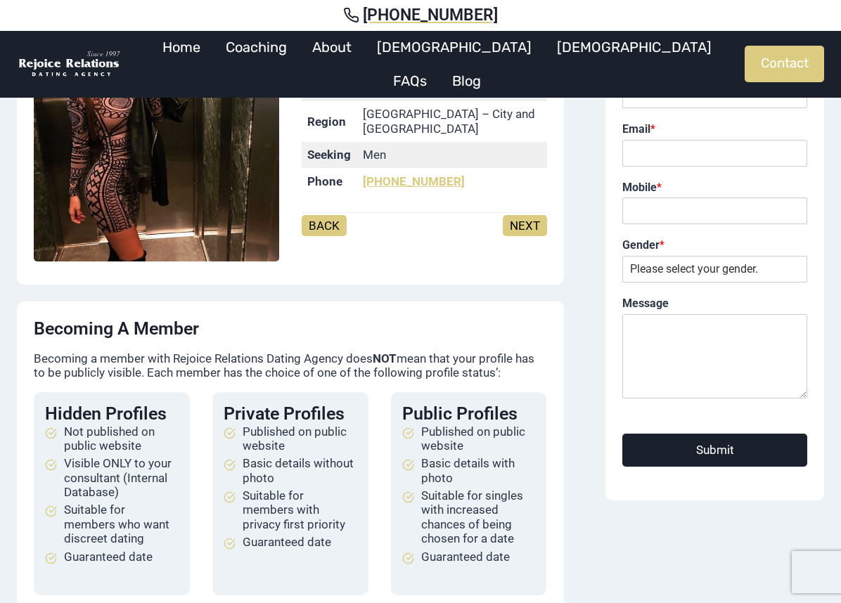
scroll to position [148, 0]
click at [532, 216] on link "NEXT" at bounding box center [525, 226] width 44 height 21
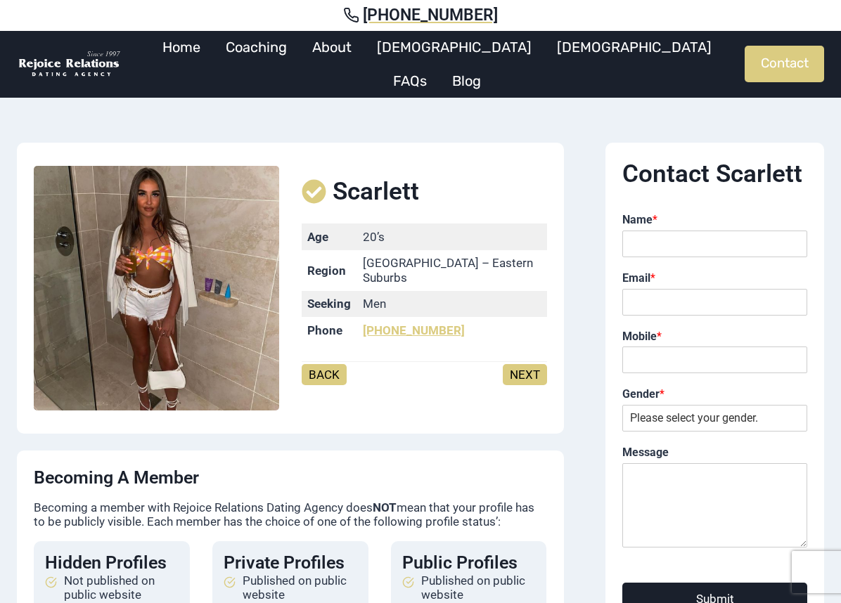
click at [533, 366] on link "NEXT" at bounding box center [525, 374] width 44 height 21
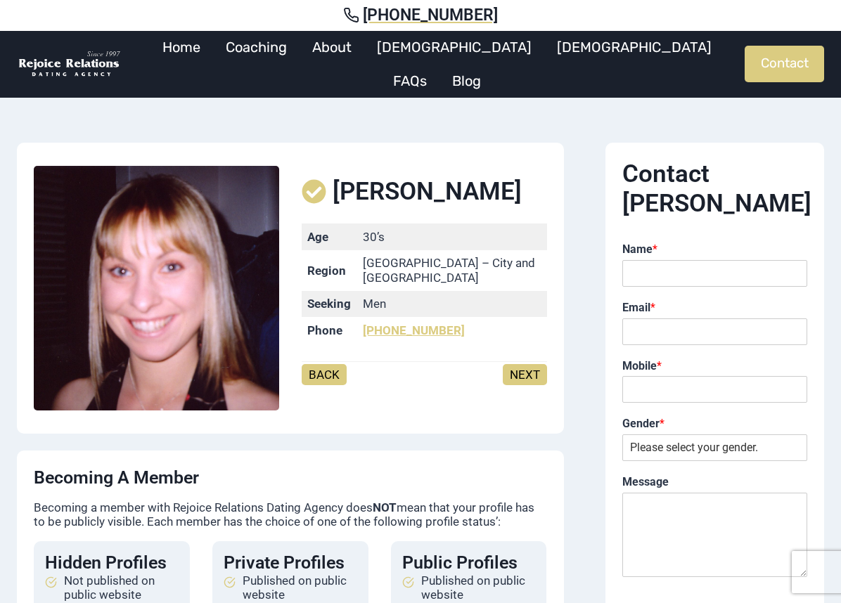
click at [534, 364] on link "NEXT" at bounding box center [525, 374] width 44 height 21
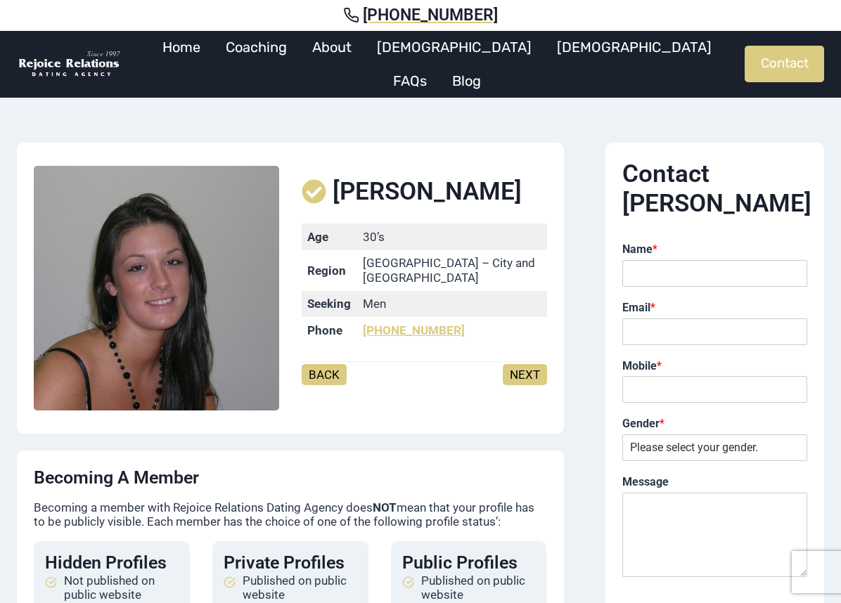
click at [520, 366] on link "NEXT" at bounding box center [525, 374] width 44 height 21
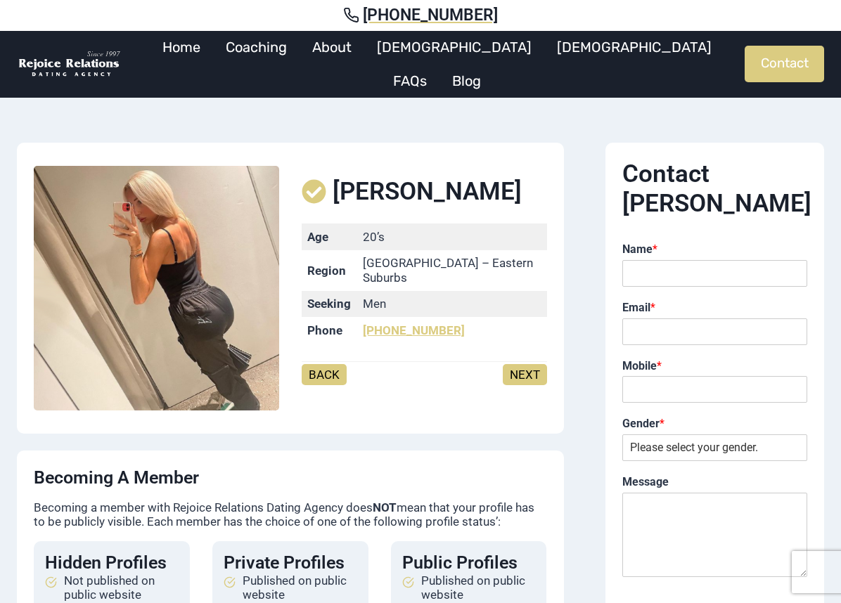
click at [540, 364] on link "NEXT" at bounding box center [525, 374] width 44 height 21
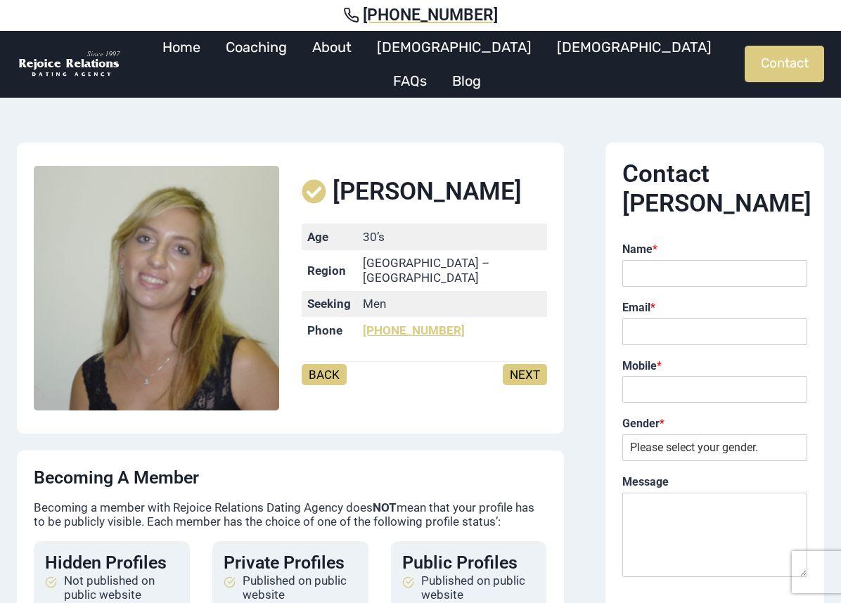
click at [532, 364] on link "NEXT" at bounding box center [525, 374] width 44 height 21
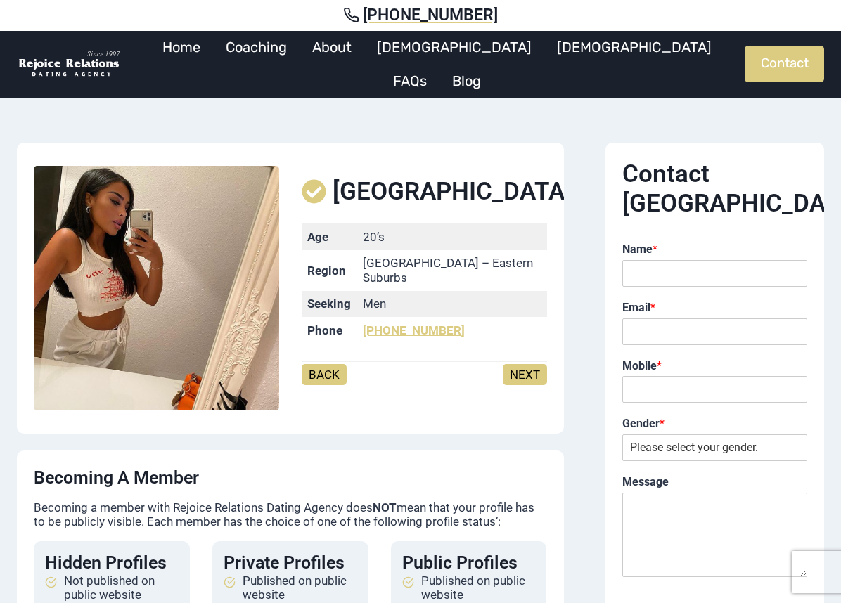
click at [536, 364] on link "NEXT" at bounding box center [525, 374] width 44 height 21
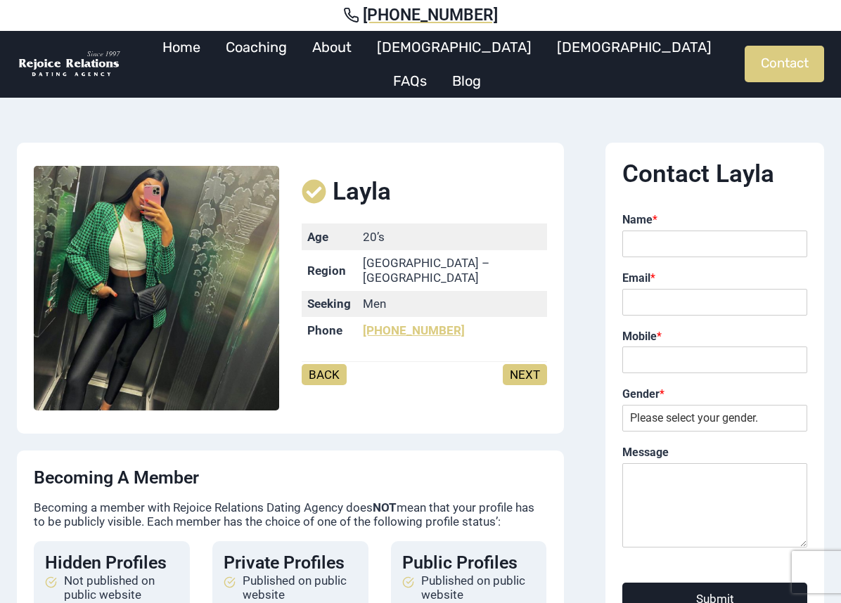
click at [535, 364] on link "NEXT" at bounding box center [525, 374] width 44 height 21
